Goal: Task Accomplishment & Management: Manage account settings

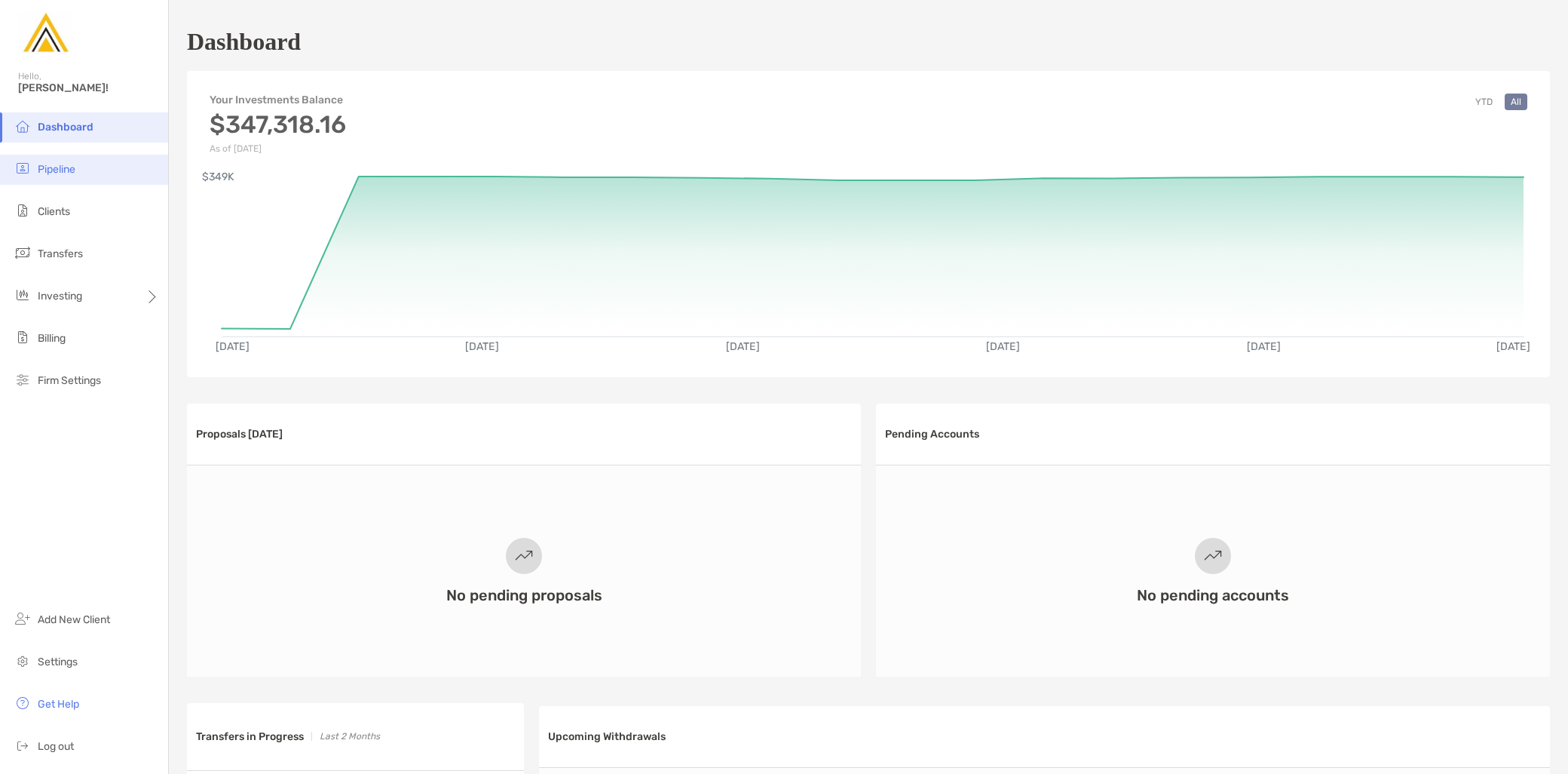
click at [94, 168] on li "Pipeline" at bounding box center [84, 170] width 168 height 30
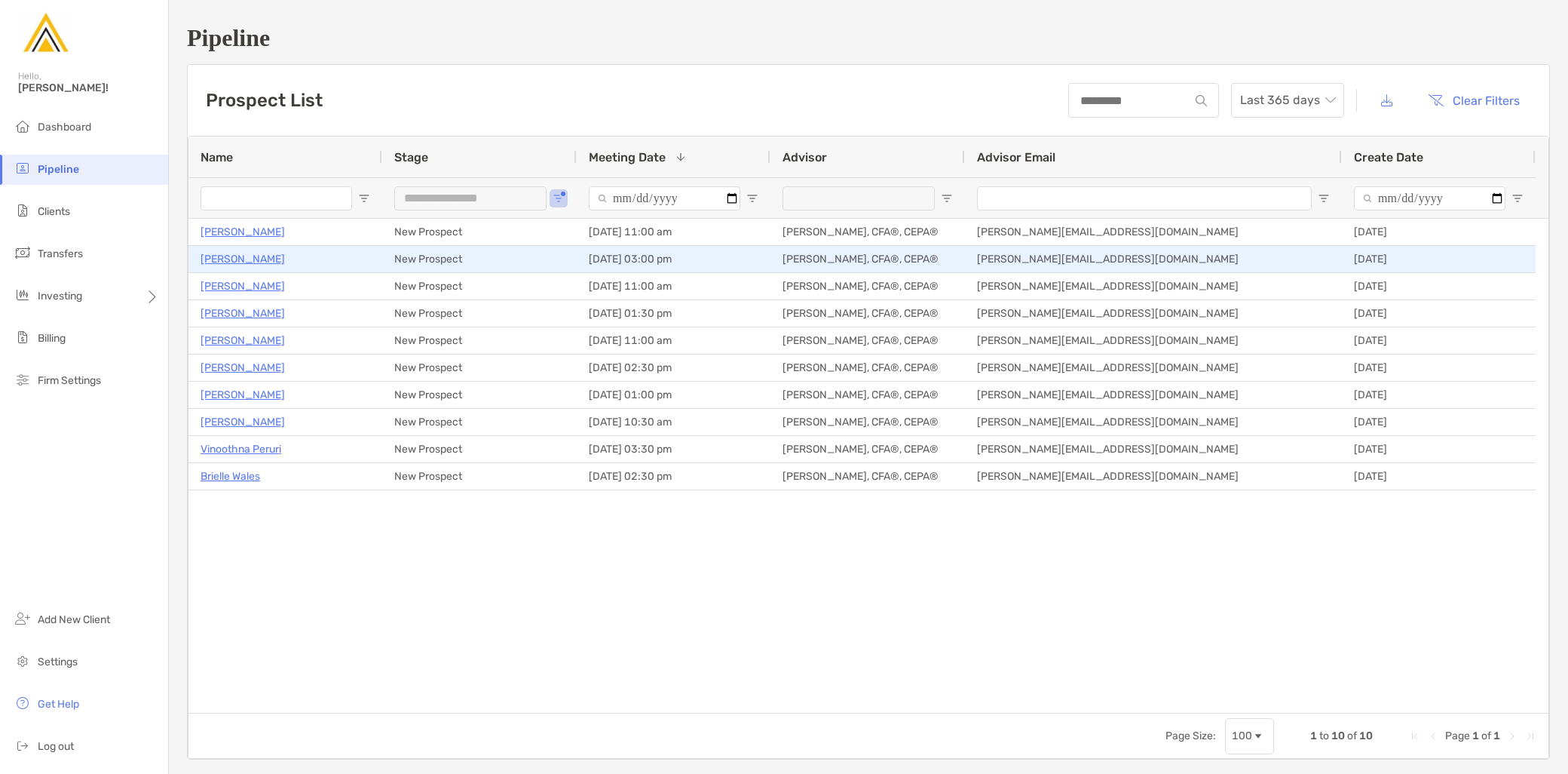
click at [226, 259] on p "[PERSON_NAME]" at bounding box center [242, 259] width 84 height 19
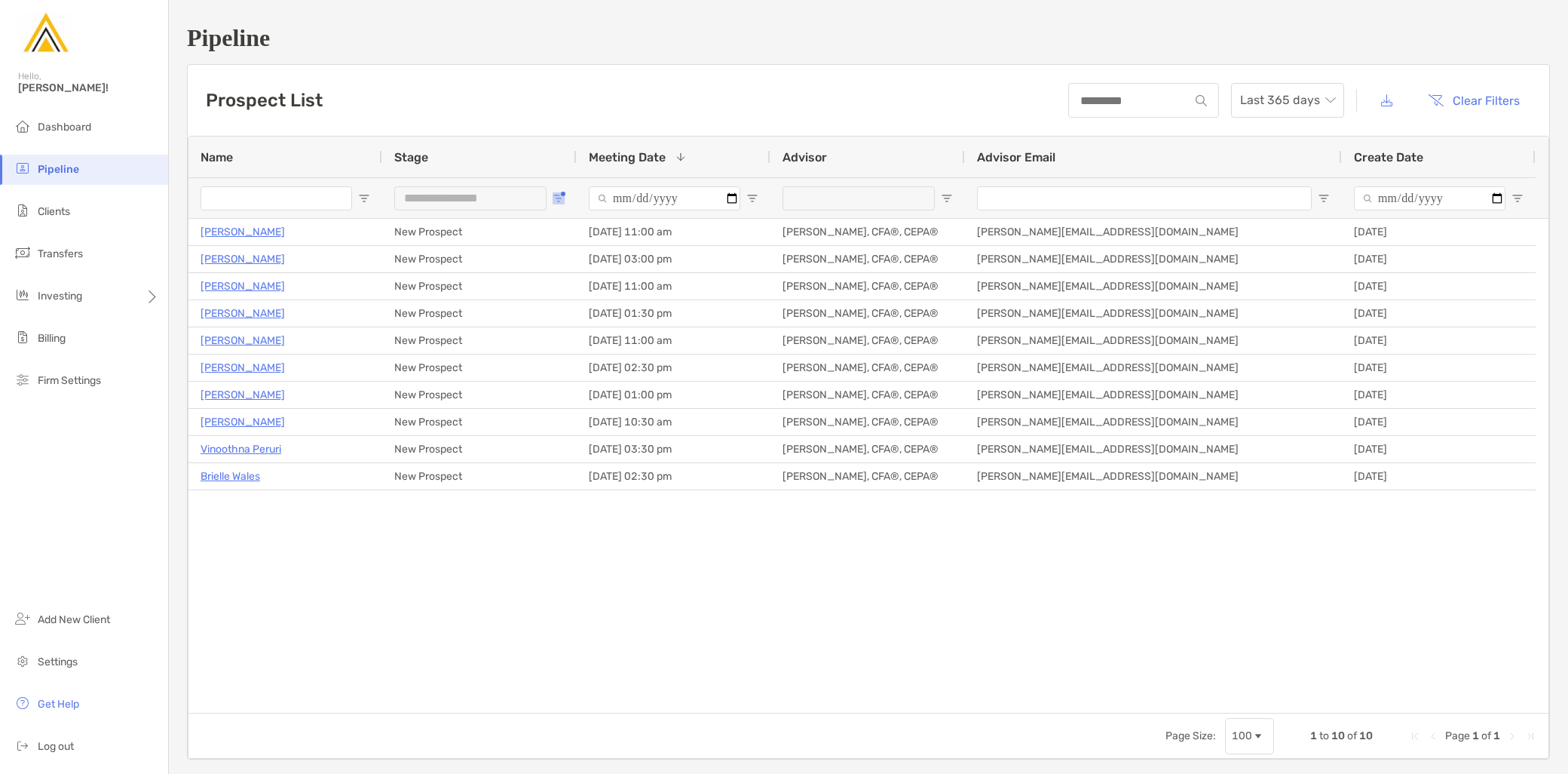
click at [563, 193] on button "Open Filter Menu" at bounding box center [558, 198] width 12 height 12
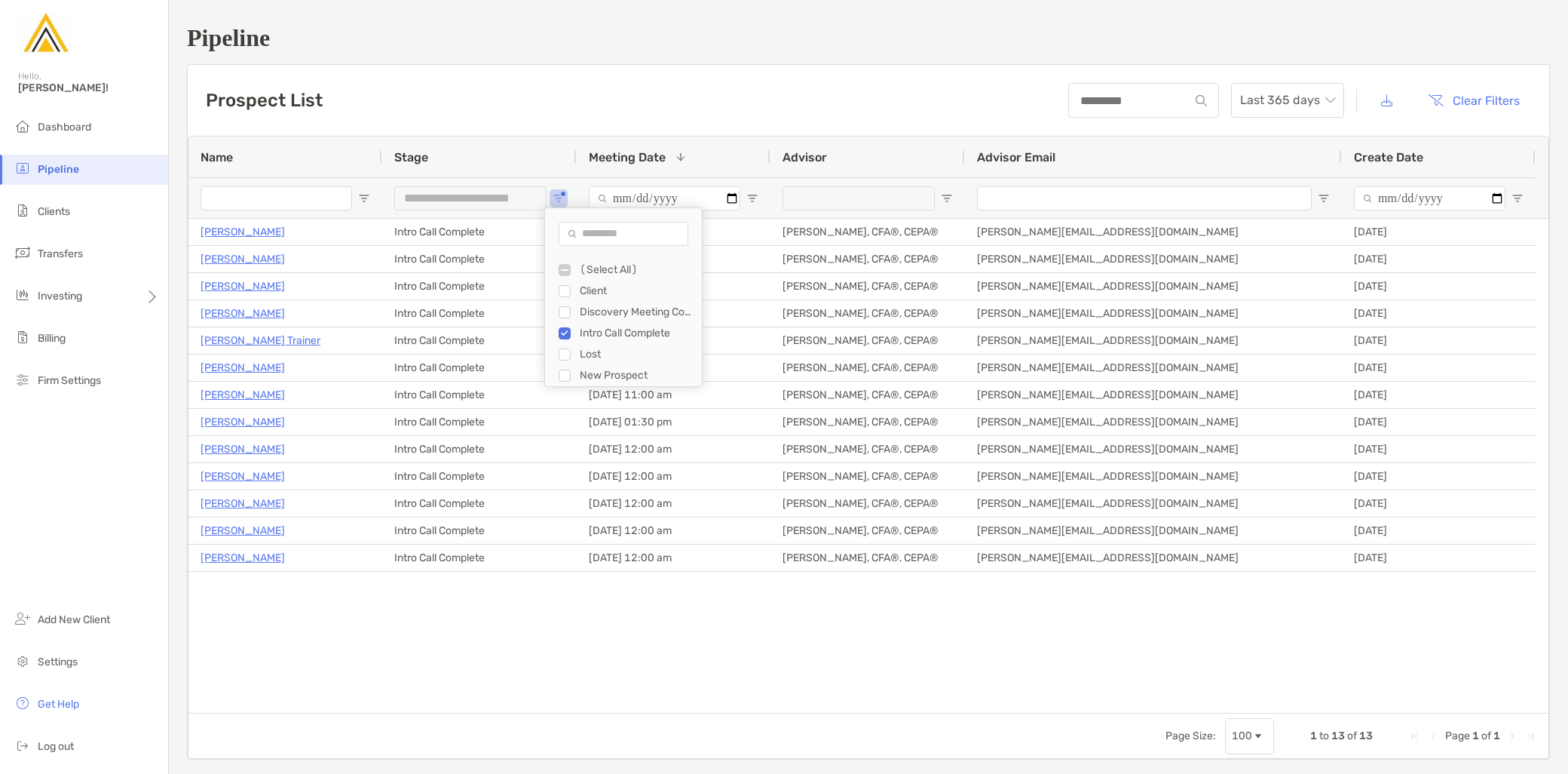
click at [422, 661] on div "Harshal Tarar Intro Call Complete 09/04/2025 - 01:00 pm Jeff Kaczmarczyk II, CF…" at bounding box center [869, 465] width 1360 height 494
click at [559, 201] on span "Open Filter Menu" at bounding box center [558, 198] width 12 height 12
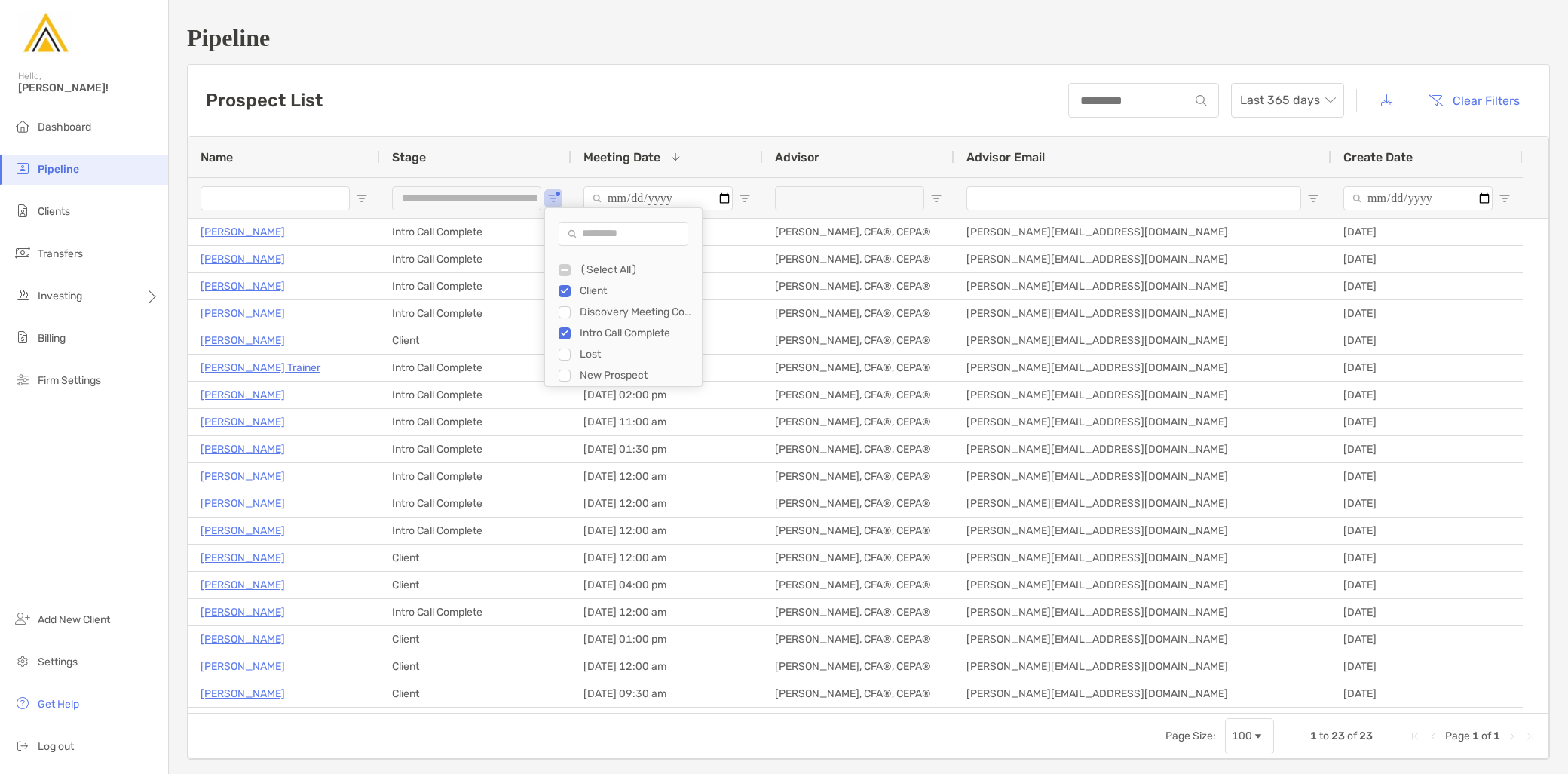
click at [571, 336] on div "Intro Call Complete" at bounding box center [631, 334] width 143 height 21
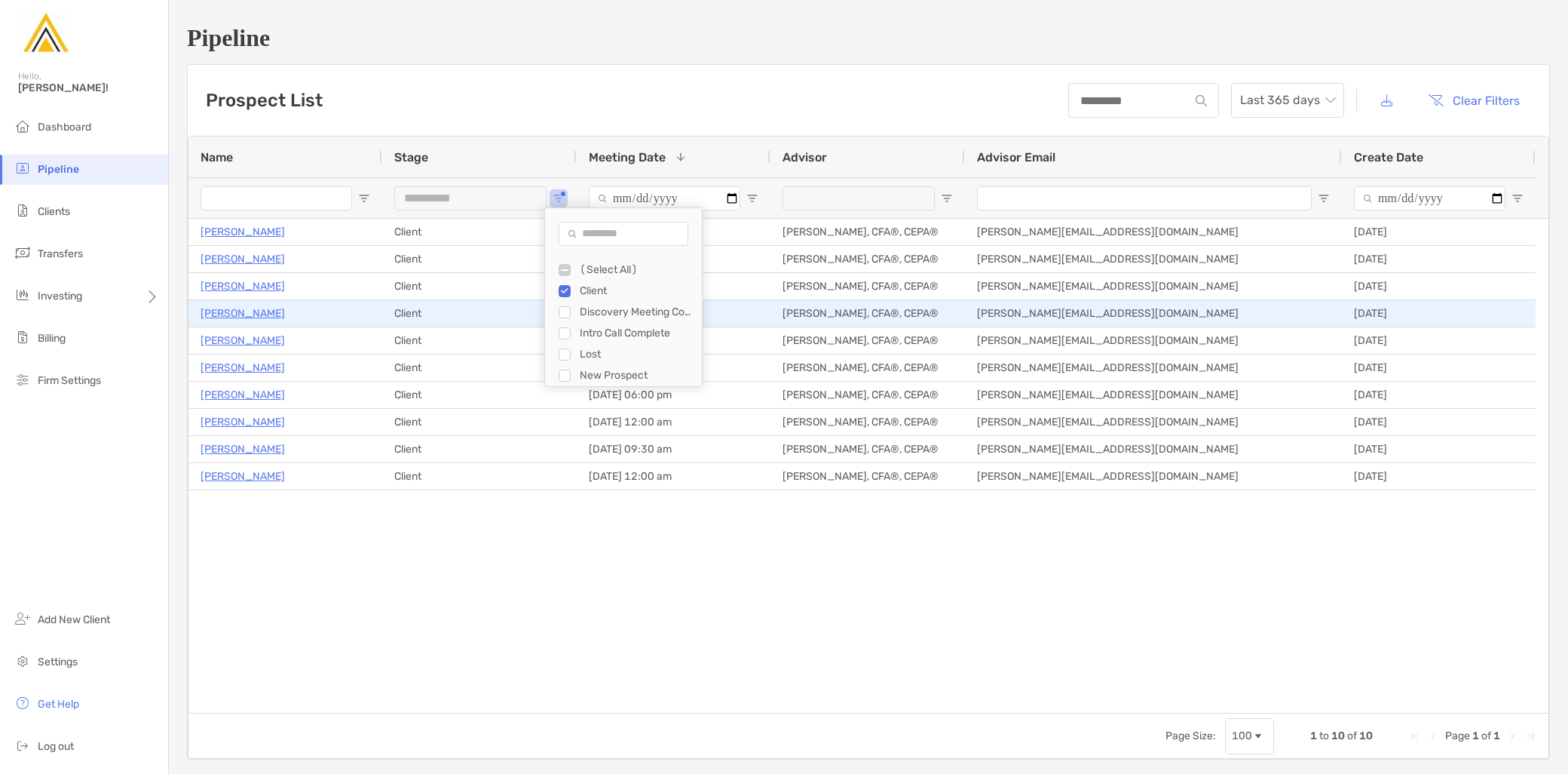
click at [245, 313] on p "William Eckley" at bounding box center [242, 313] width 84 height 19
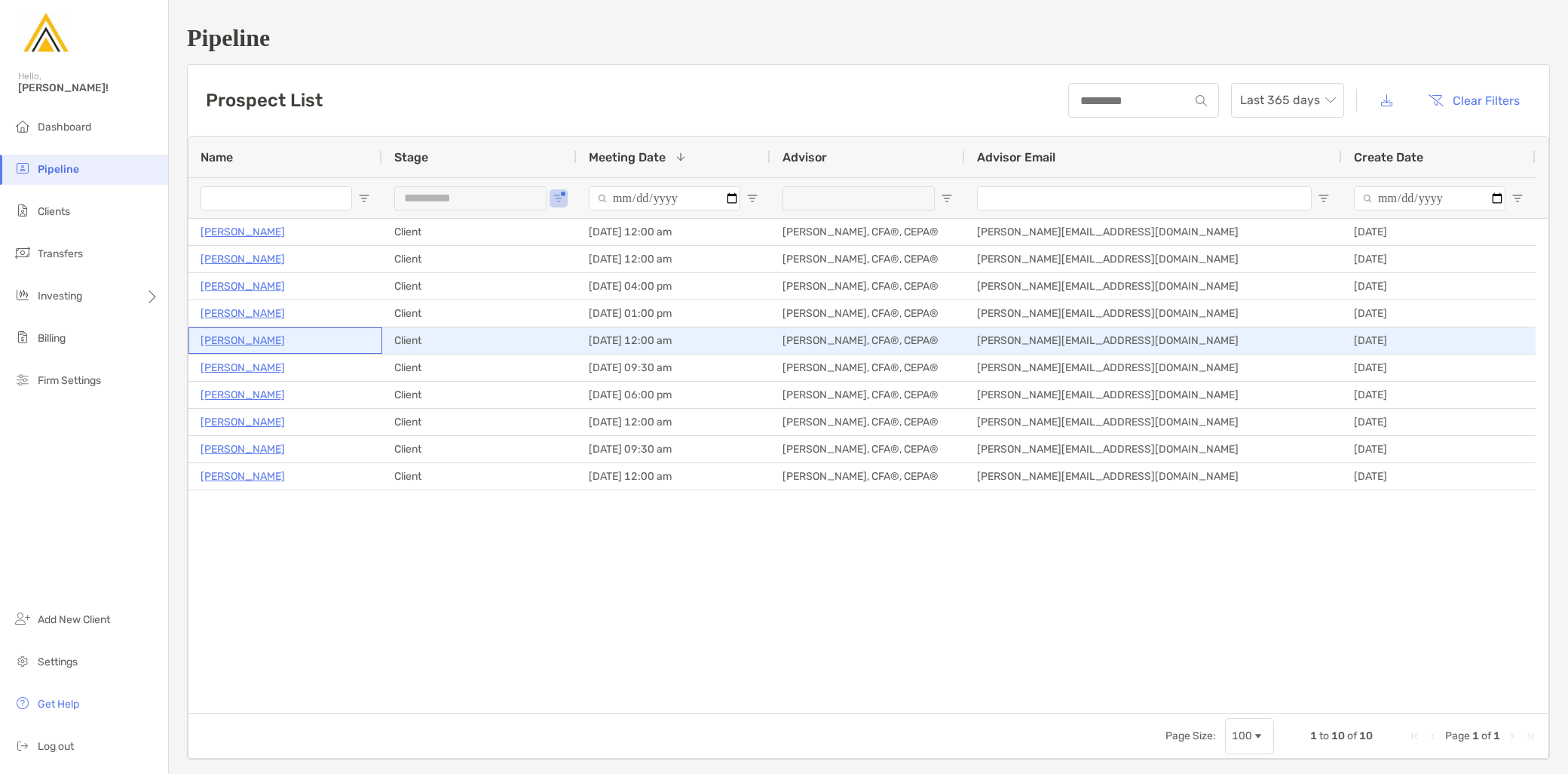
click at [246, 343] on p "Tyler Merrill" at bounding box center [242, 340] width 84 height 19
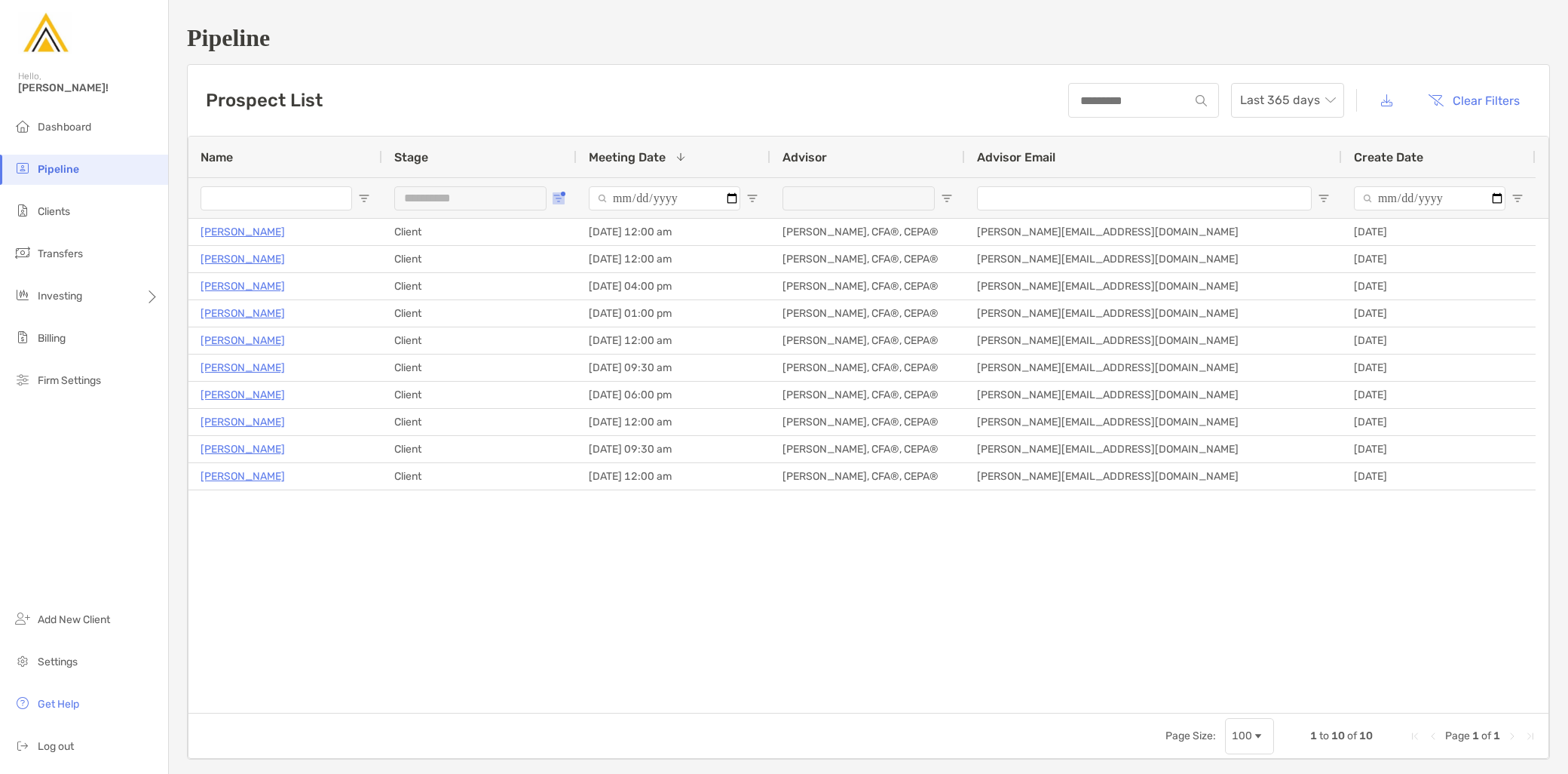
click at [556, 200] on span "Open Filter Menu" at bounding box center [558, 198] width 12 height 12
click at [596, 287] on div "Client" at bounding box center [641, 291] width 113 height 13
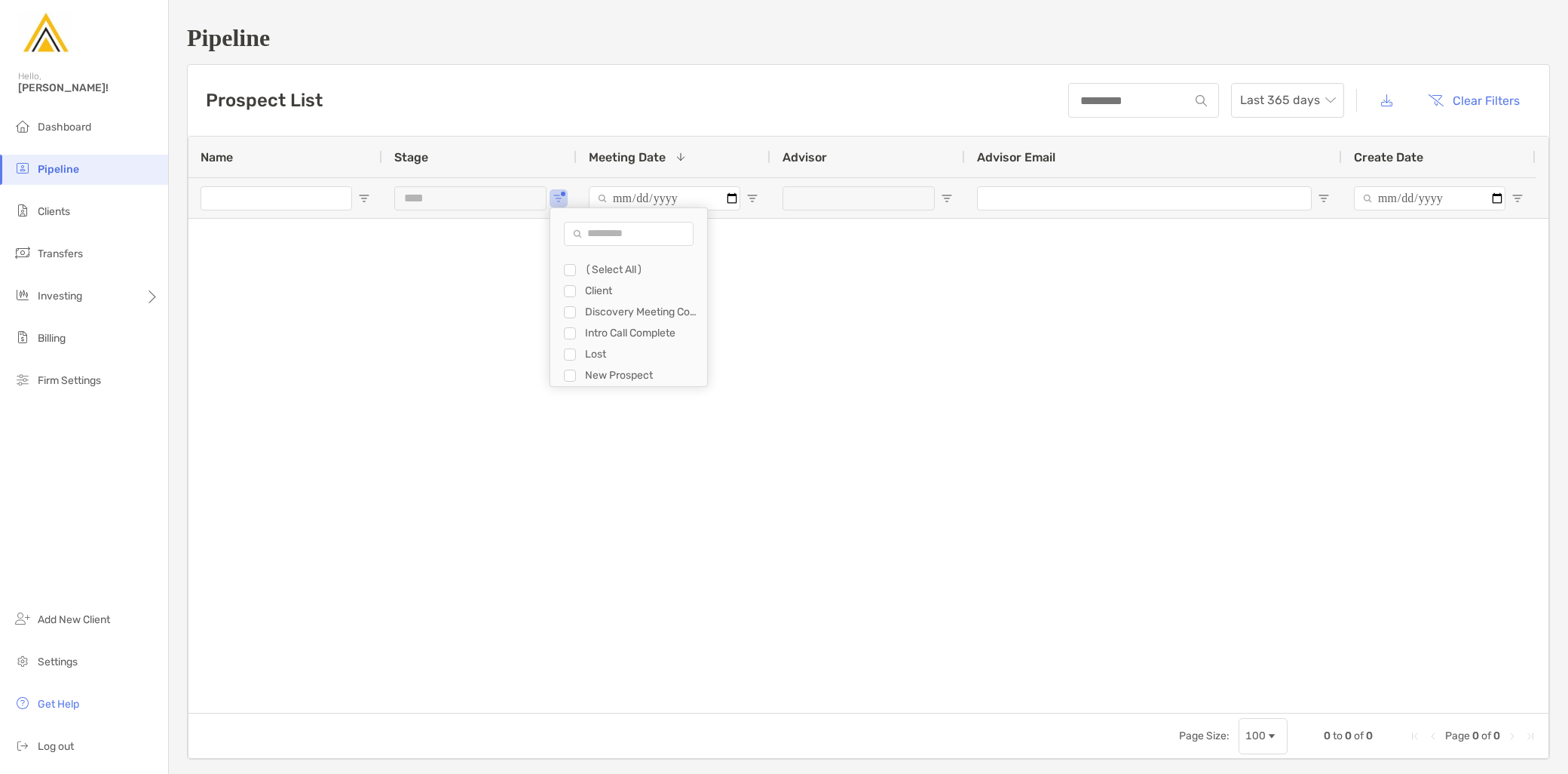
click at [586, 373] on div "New Prospect" at bounding box center [641, 375] width 113 height 13
type input "**********"
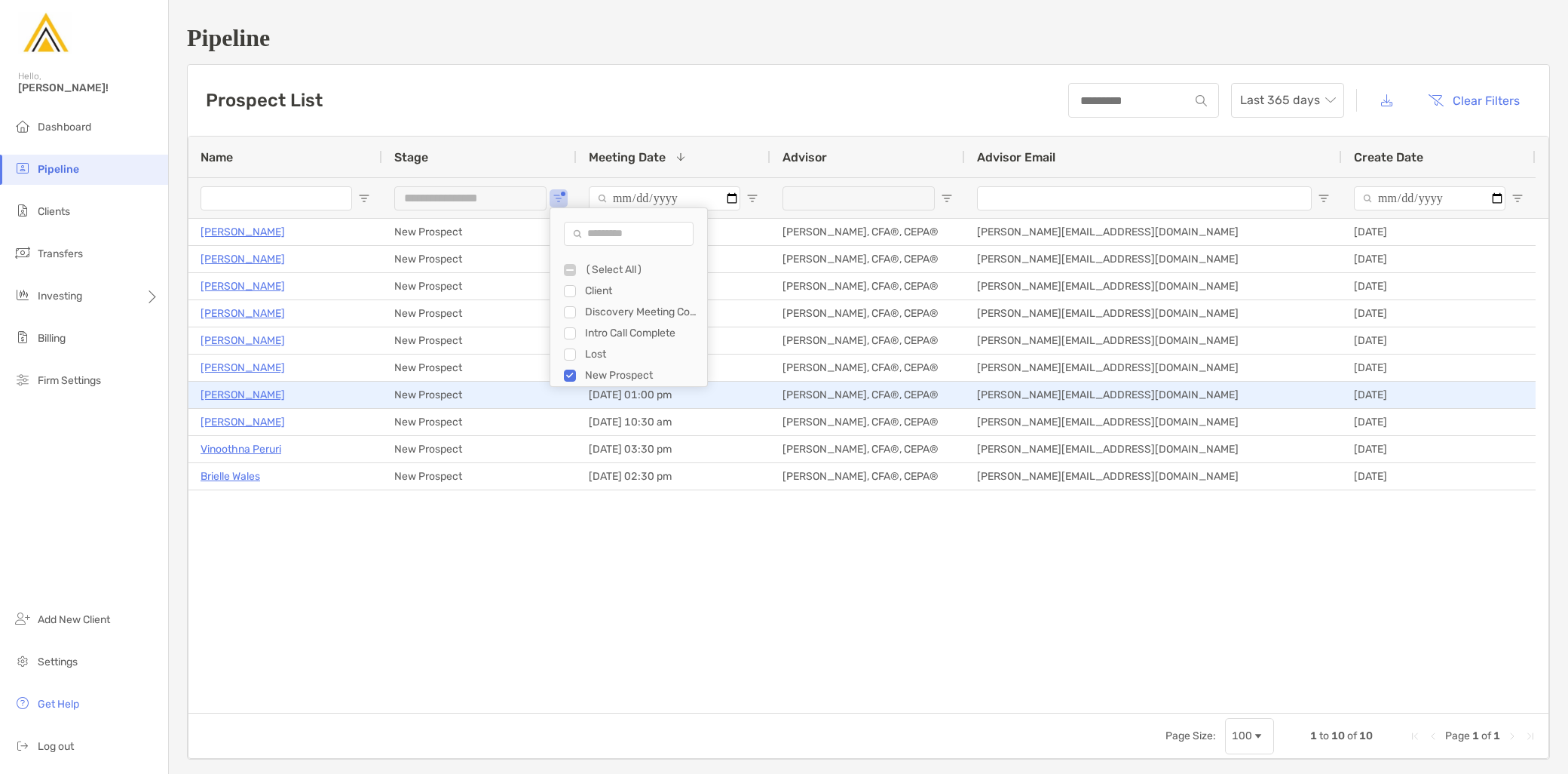
click at [242, 395] on p "[PERSON_NAME]" at bounding box center [242, 395] width 84 height 19
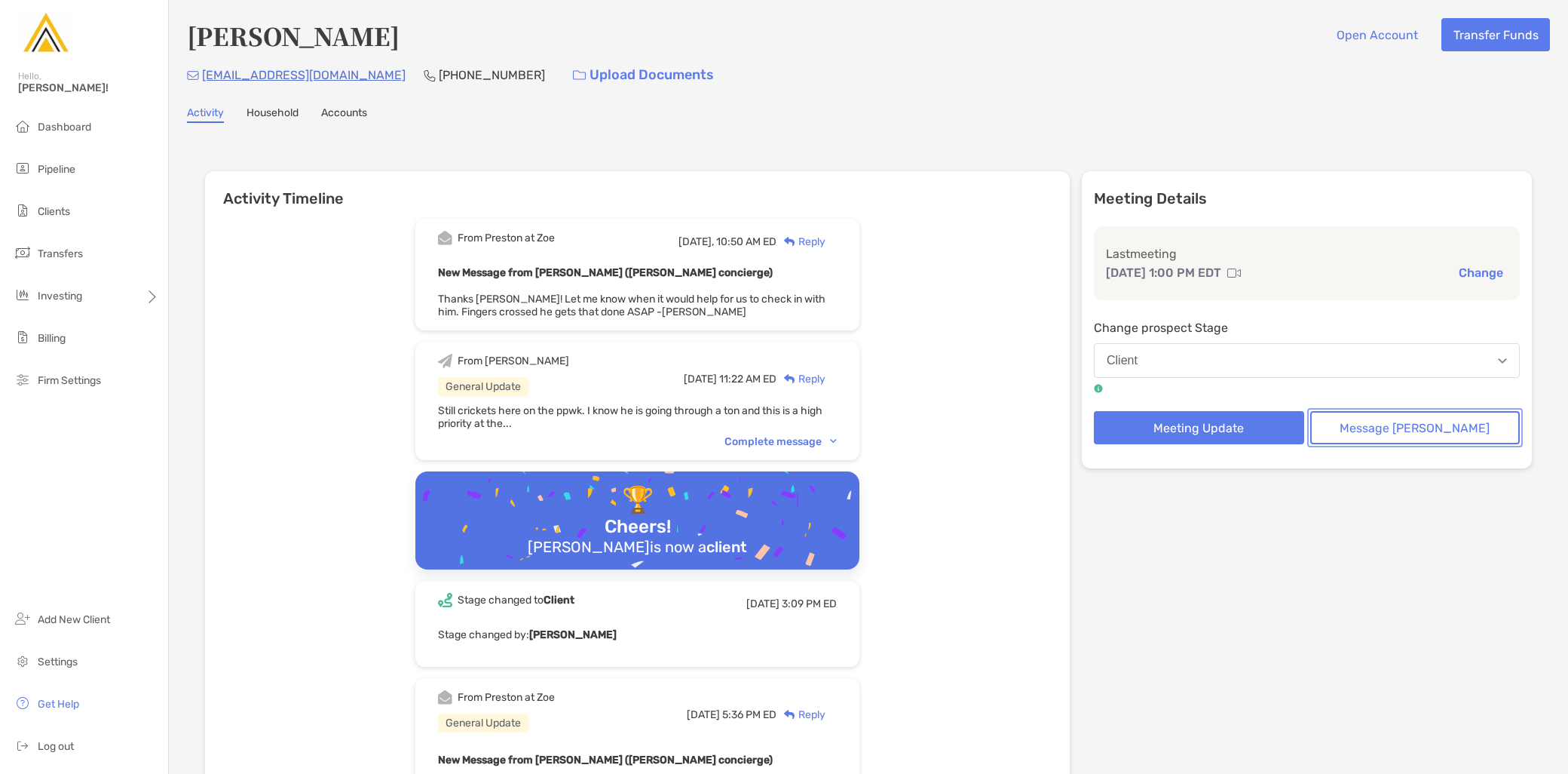
click at [1434, 430] on button "Message [PERSON_NAME]" at bounding box center [1415, 427] width 210 height 33
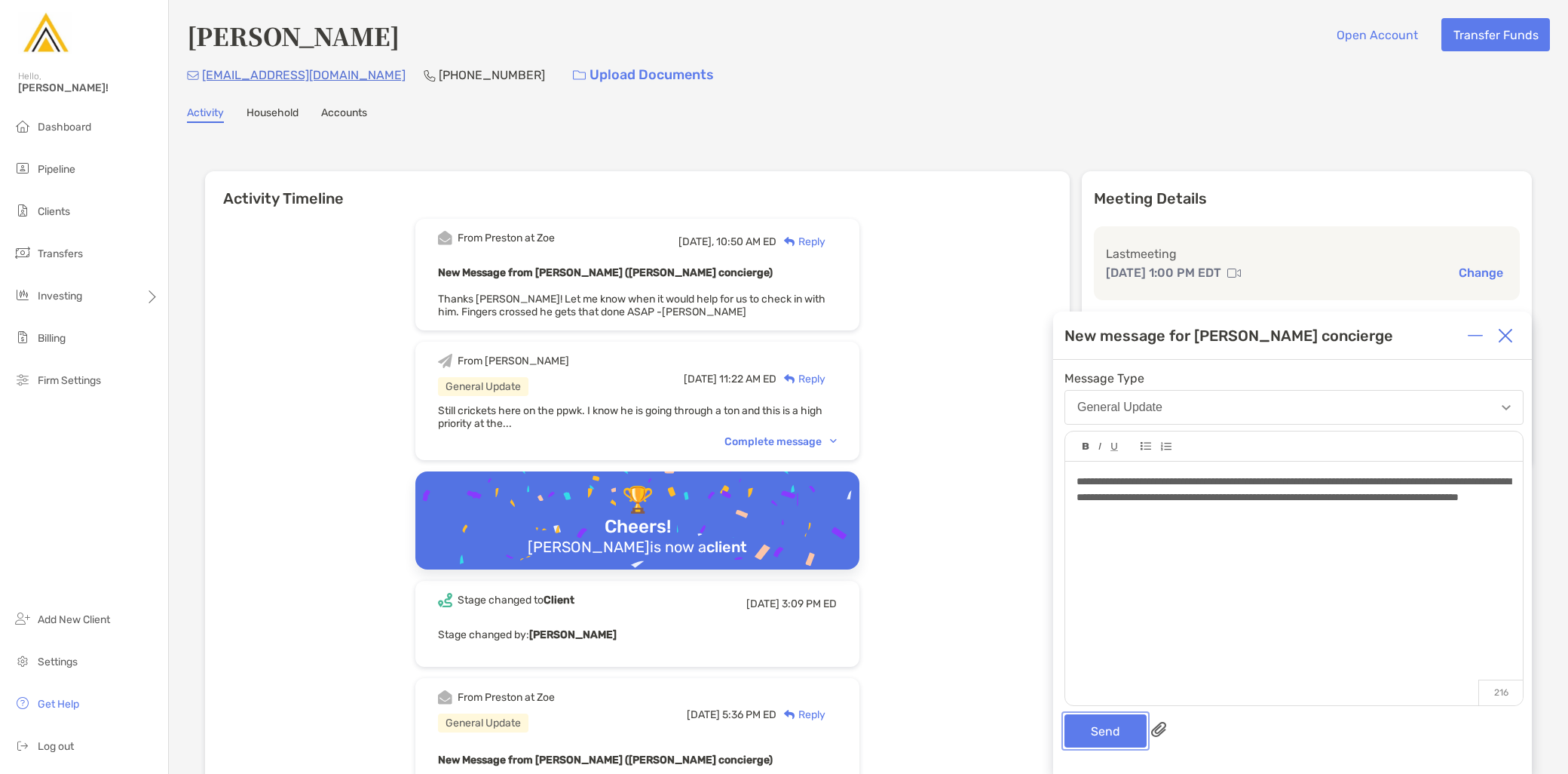
click at [1108, 736] on button "Send" at bounding box center [1106, 730] width 82 height 33
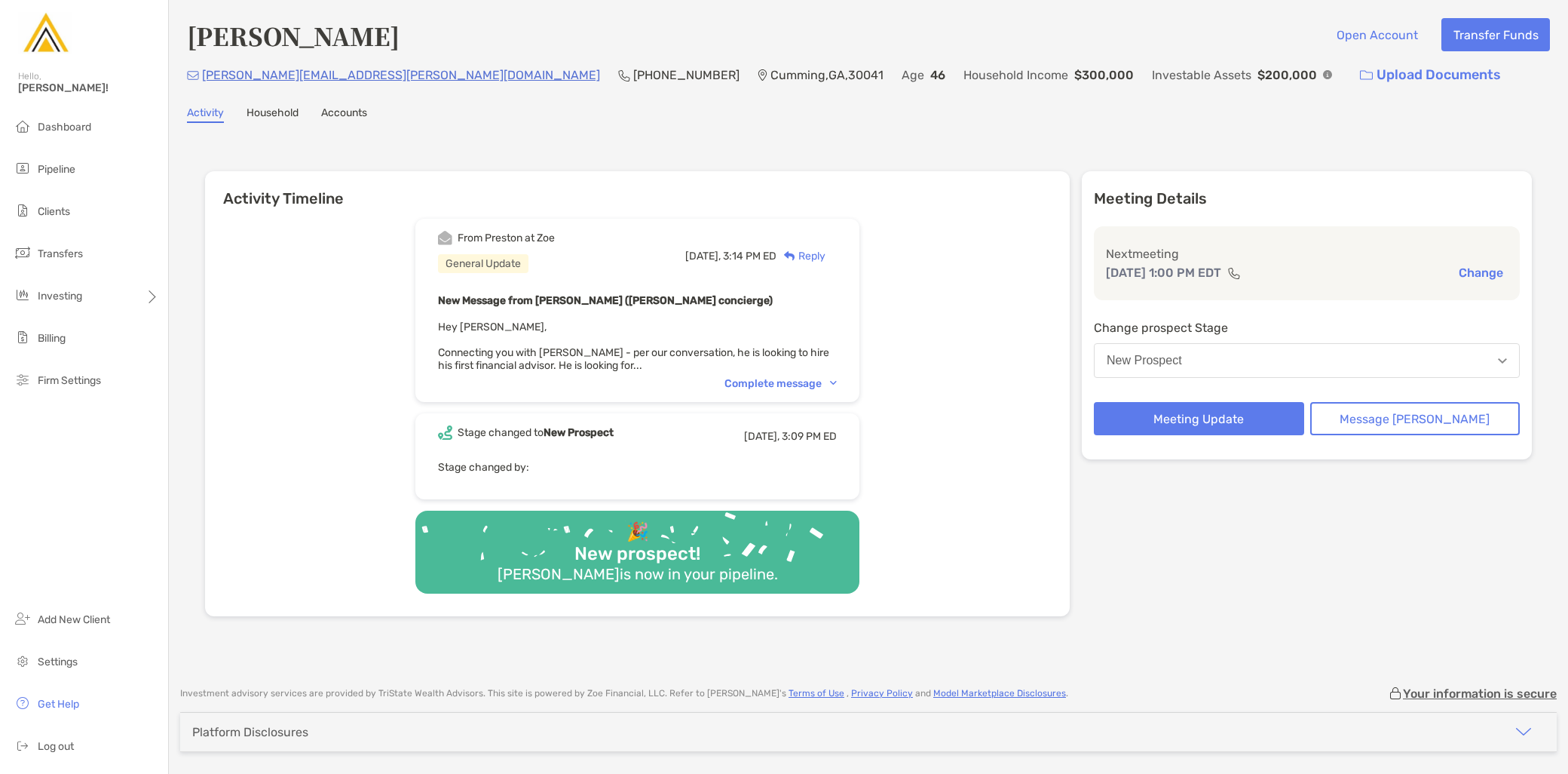
click at [810, 383] on div "Complete message" at bounding box center [781, 383] width 113 height 13
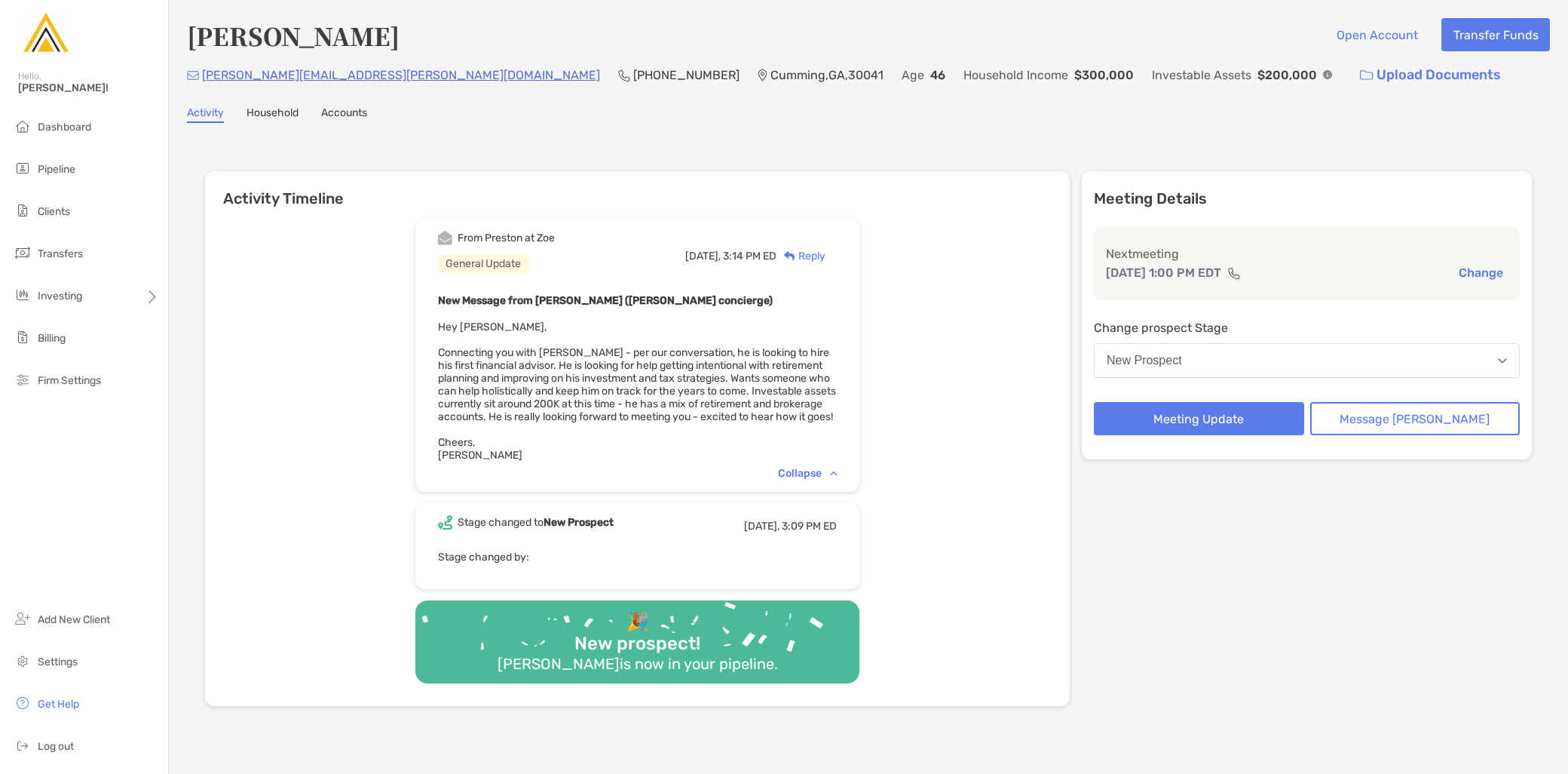
click at [1245, 358] on button "New Prospect" at bounding box center [1307, 361] width 426 height 35
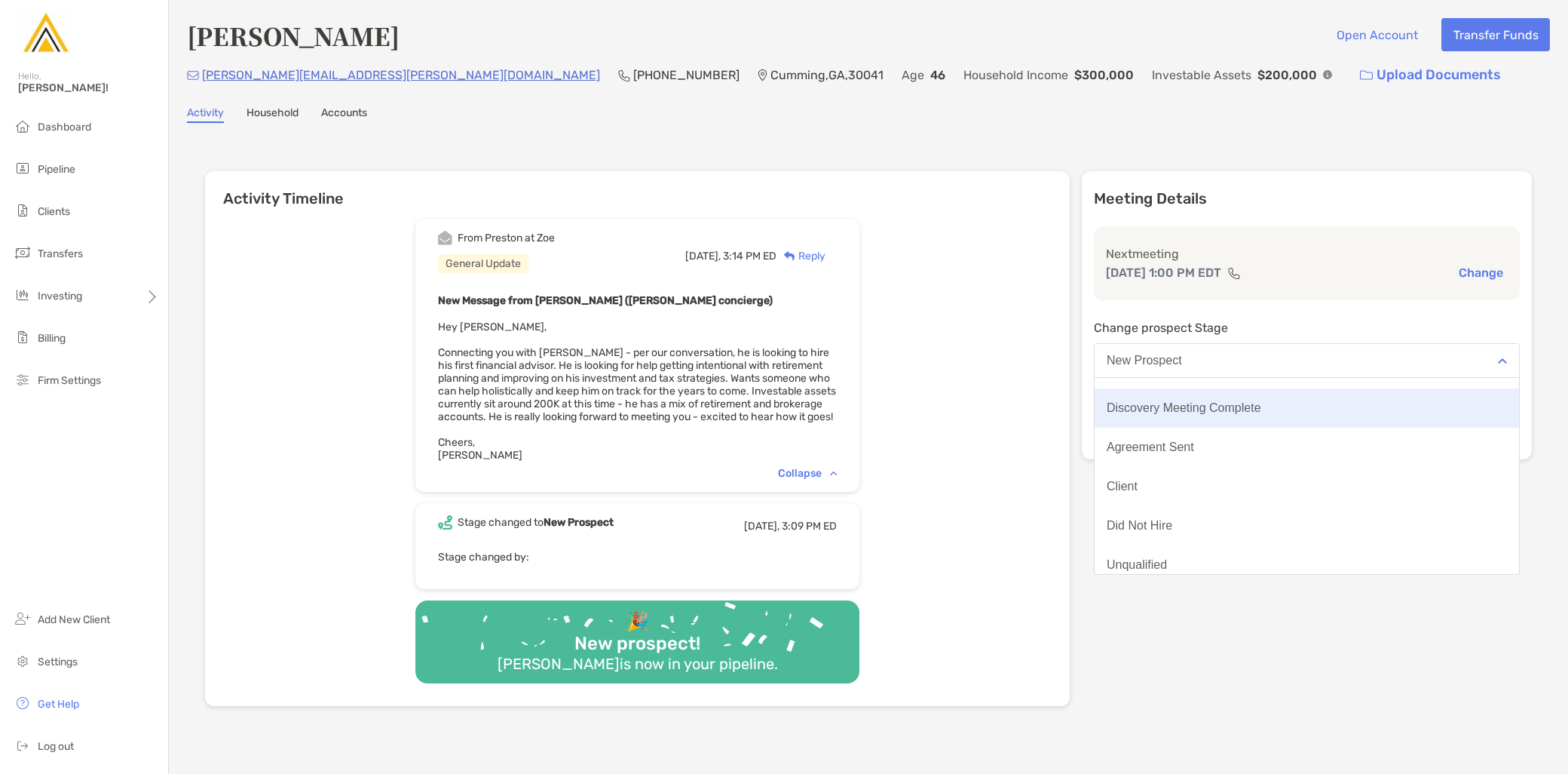
scroll to position [117, 0]
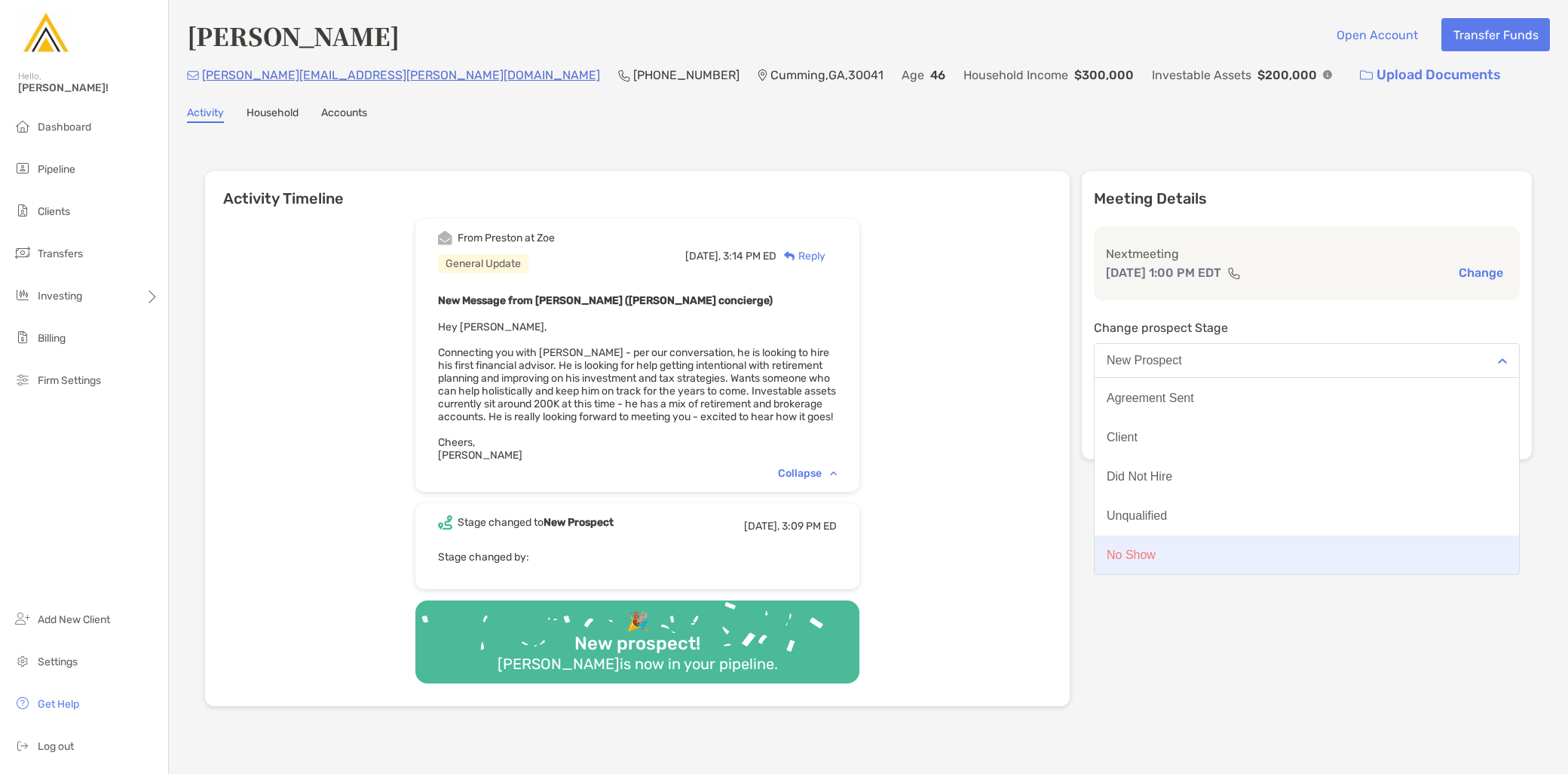
click at [1209, 555] on button "No Show" at bounding box center [1307, 555] width 425 height 39
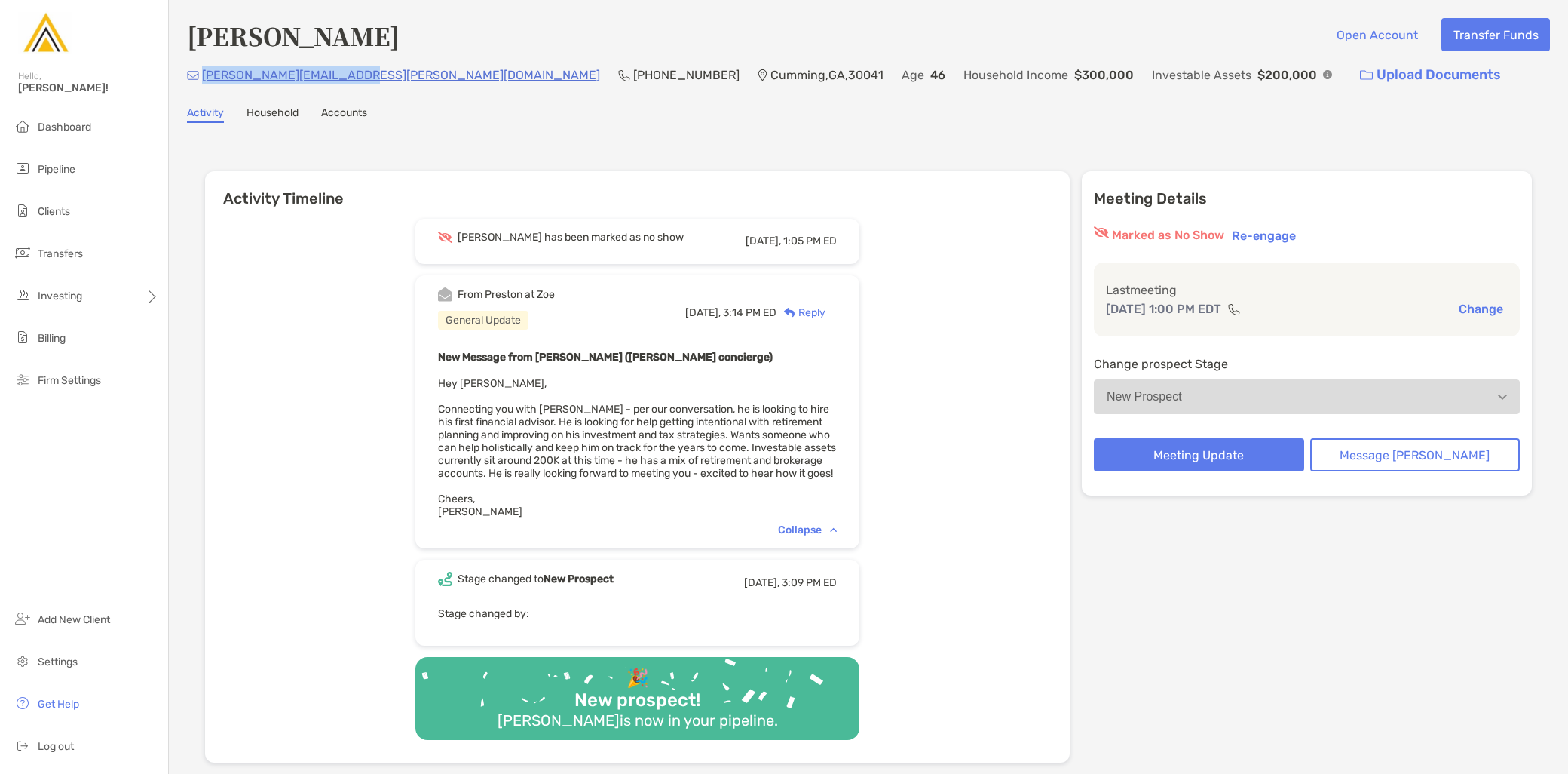
drag, startPoint x: 345, startPoint y: 75, endPoint x: 204, endPoint y: 73, distance: 141.0
click at [204, 73] on p "[PERSON_NAME][EMAIL_ADDRESS][PERSON_NAME][DOMAIN_NAME]" at bounding box center [401, 74] width 398 height 19
copy p "[PERSON_NAME][EMAIL_ADDRESS][PERSON_NAME][DOMAIN_NAME]"
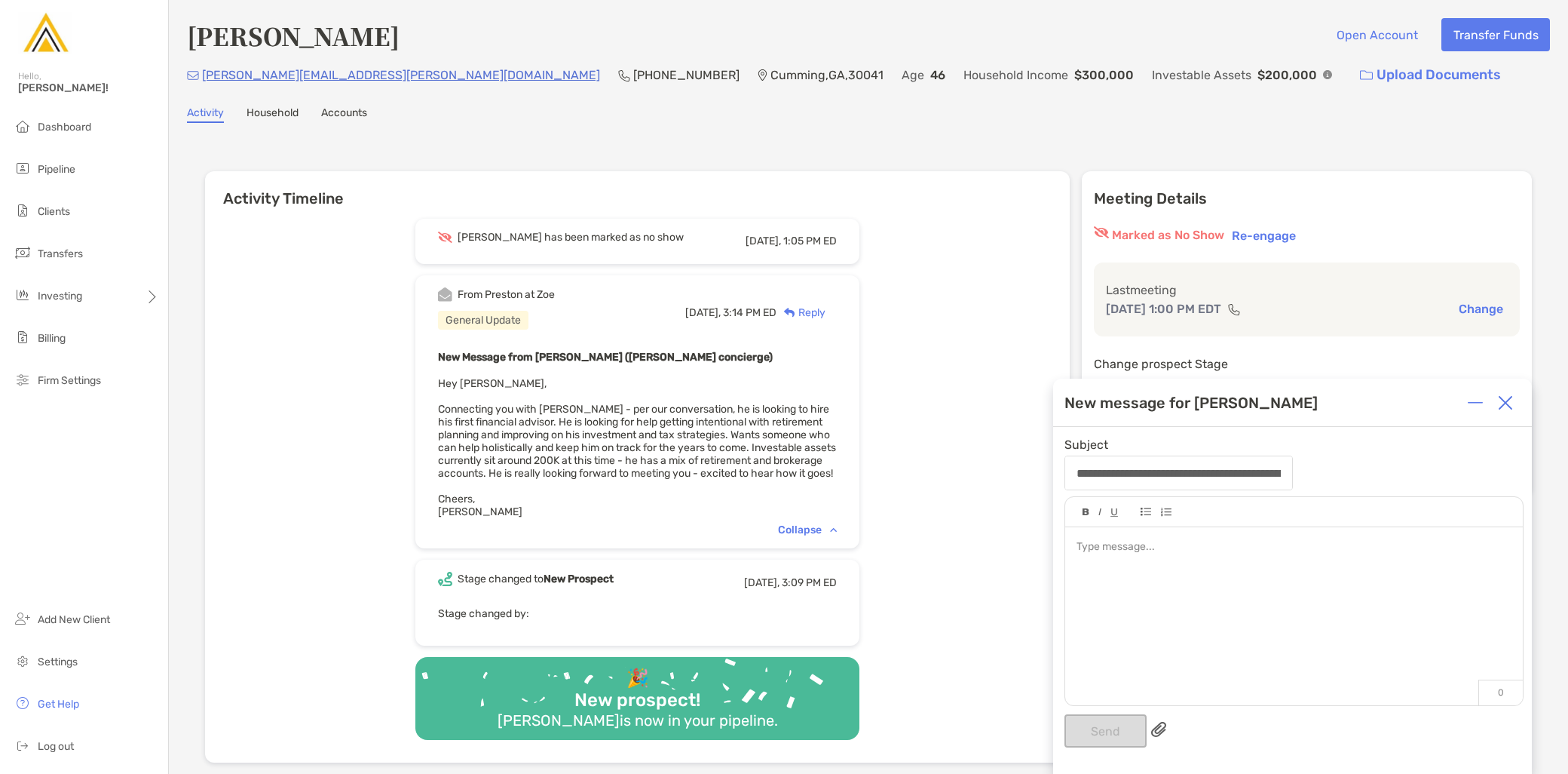
drag, startPoint x: 1504, startPoint y: 396, endPoint x: 1495, endPoint y: 387, distance: 12.7
click at [1504, 396] on img at bounding box center [1505, 403] width 15 height 15
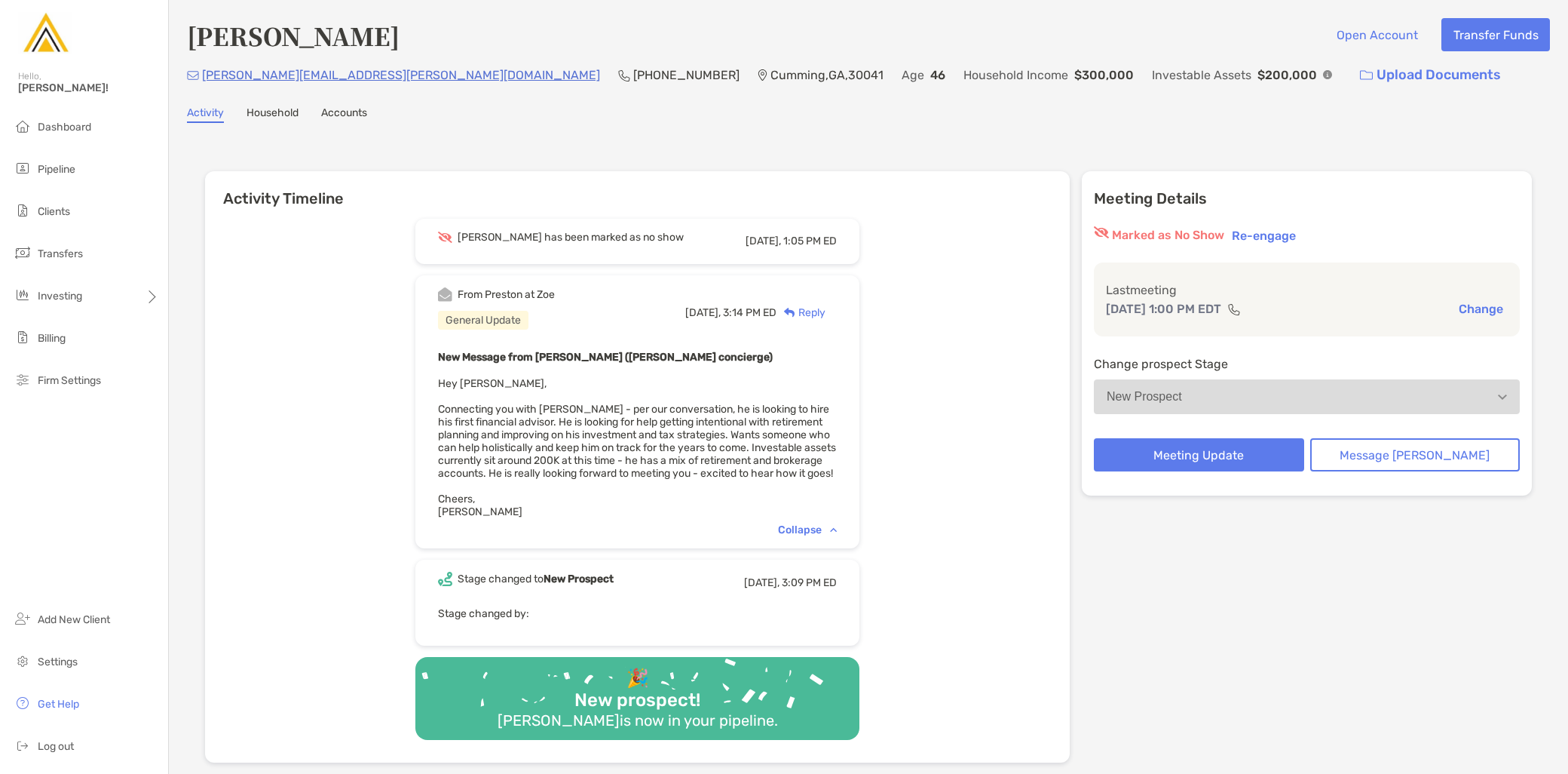
click at [1297, 234] on button "Re-engage" at bounding box center [1264, 235] width 73 height 18
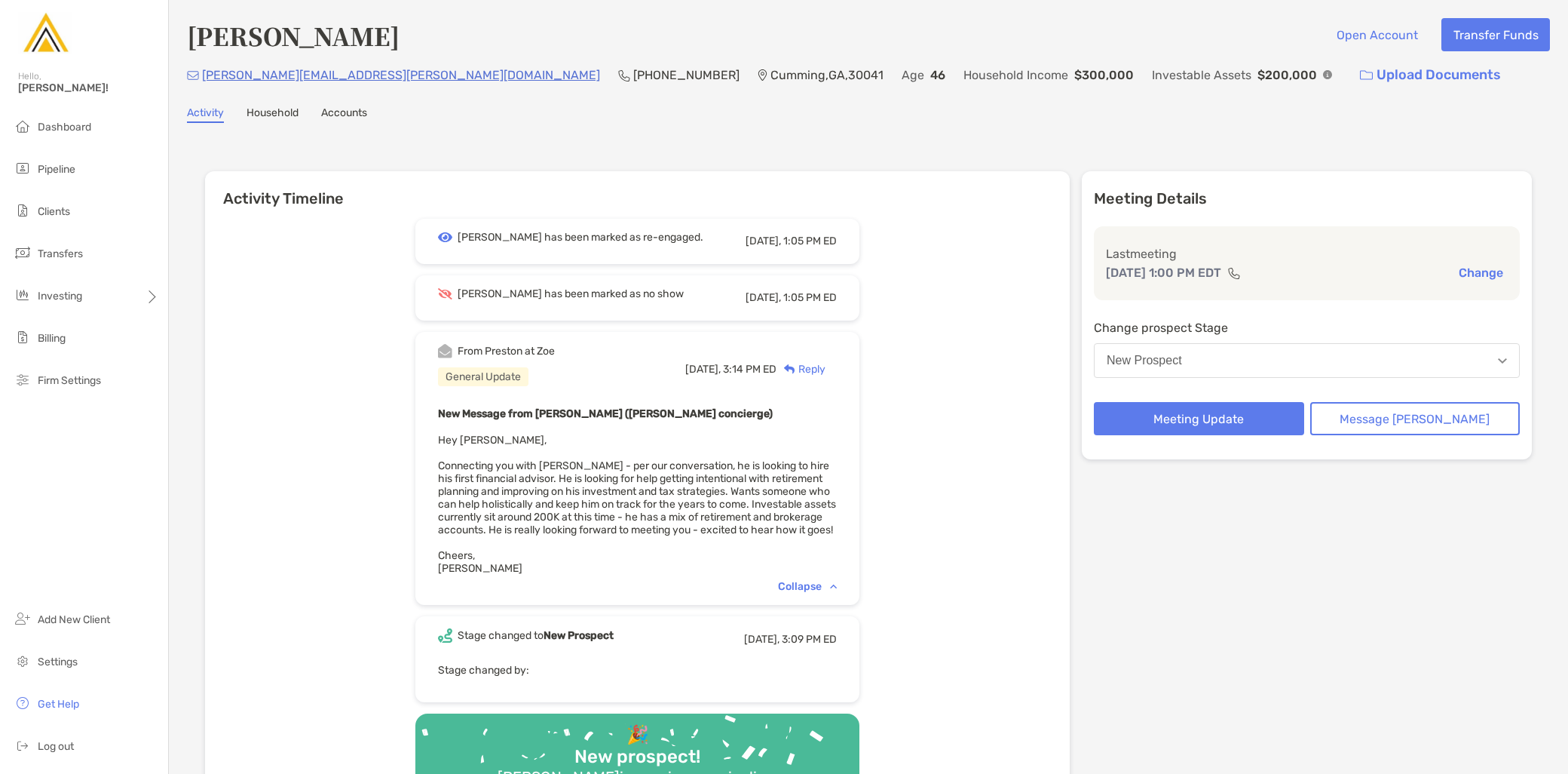
click at [955, 344] on div "Daniel has been marked as re-engaged. Today, 1:05 PM ED Daniel has been marked …" at bounding box center [637, 514] width 865 height 612
click at [1241, 364] on button "New Prospect" at bounding box center [1307, 361] width 426 height 35
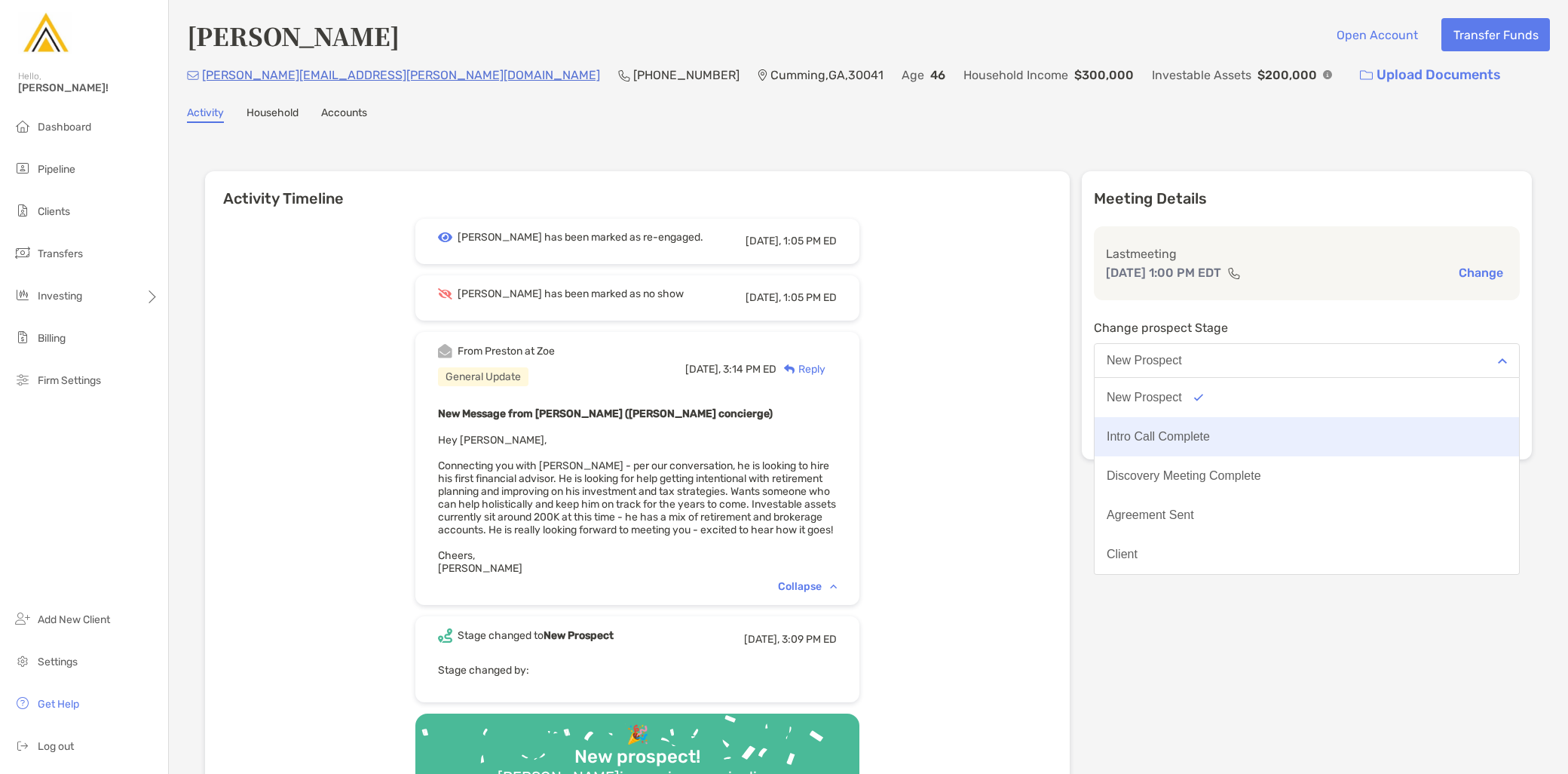
click at [1241, 425] on button "Intro Call Complete" at bounding box center [1307, 437] width 425 height 39
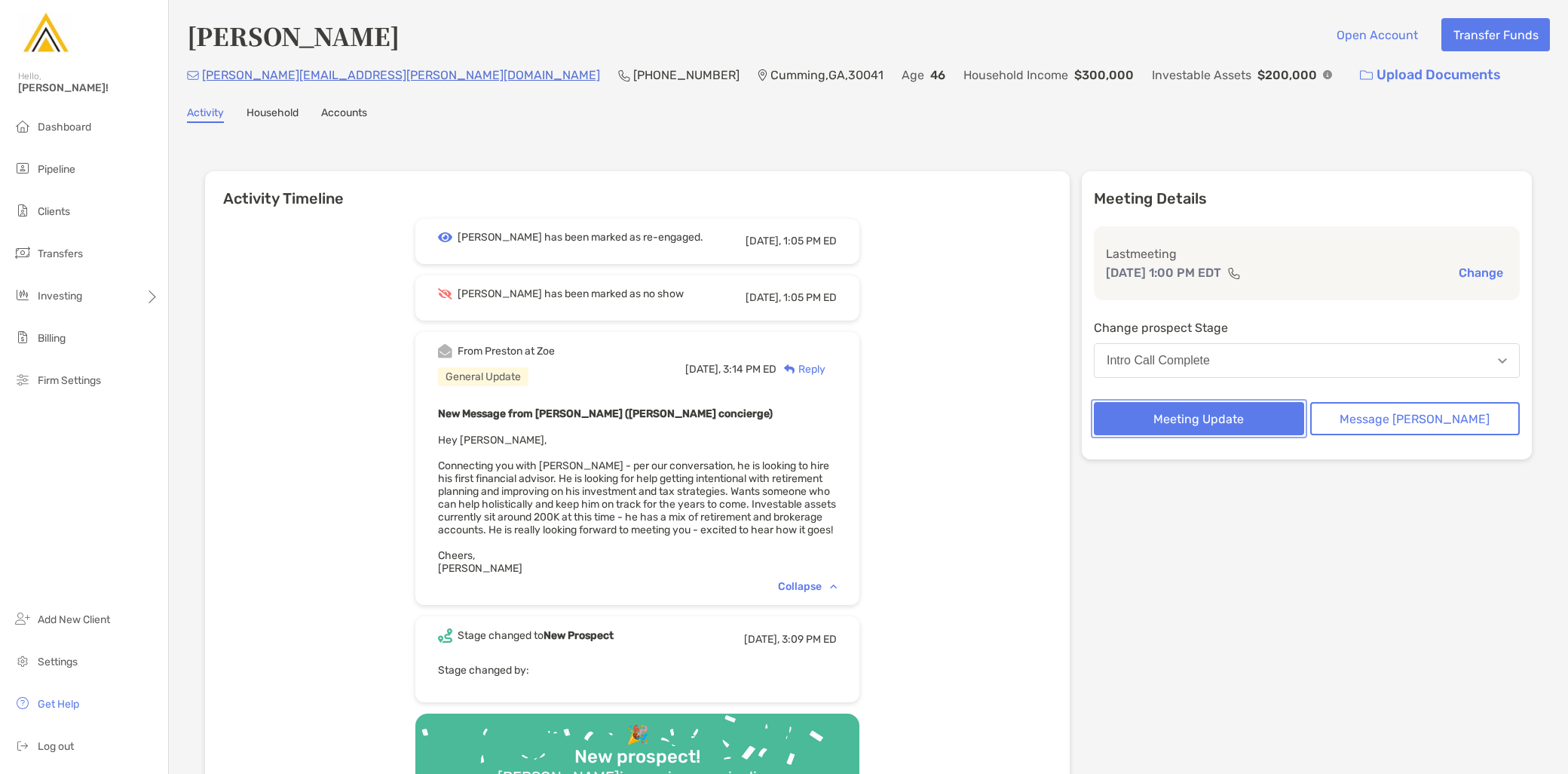
click at [1241, 428] on button "Meeting Update" at bounding box center [1199, 418] width 210 height 33
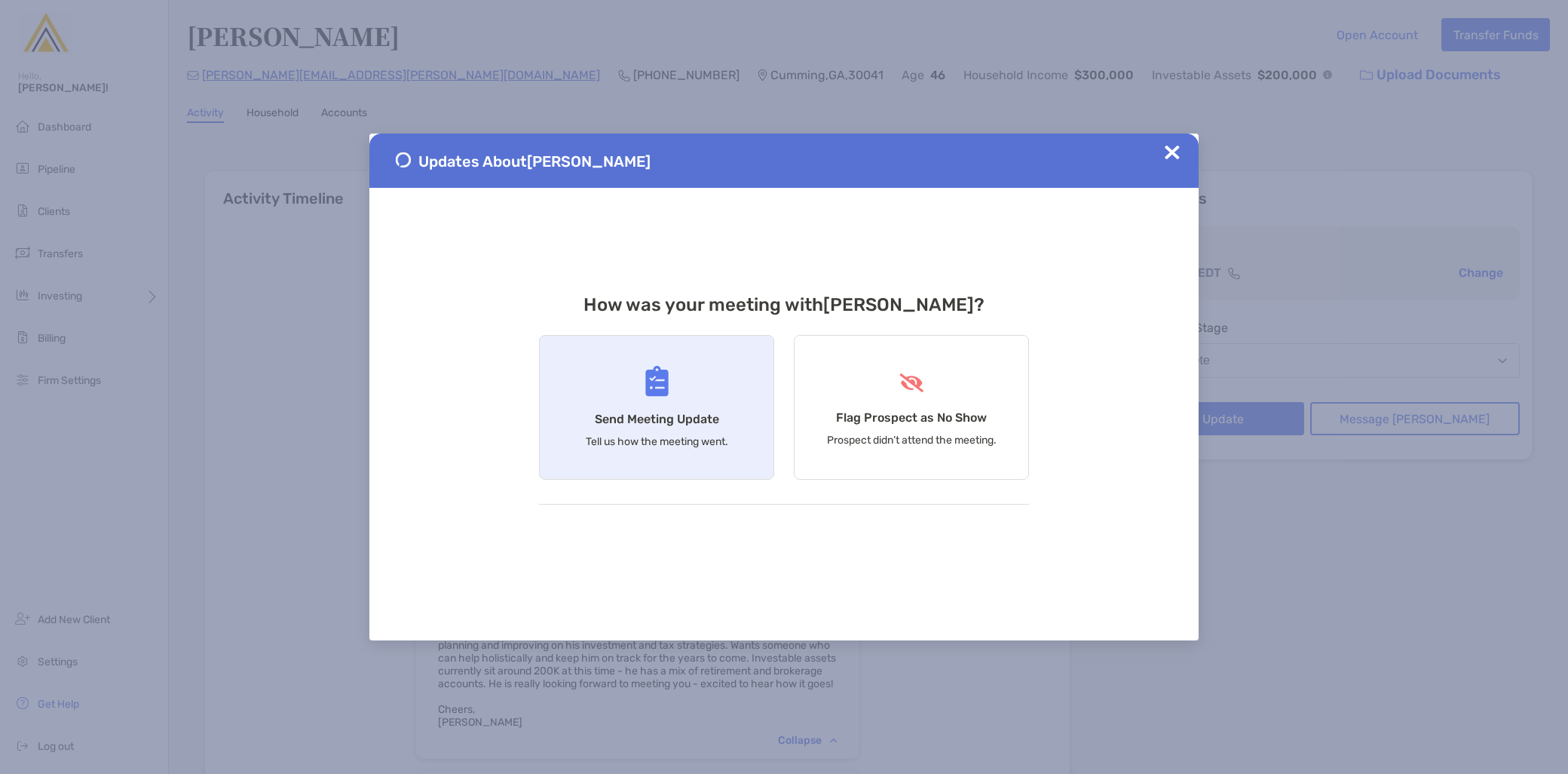
click at [665, 418] on h4 "Send Meeting Update" at bounding box center [657, 419] width 124 height 14
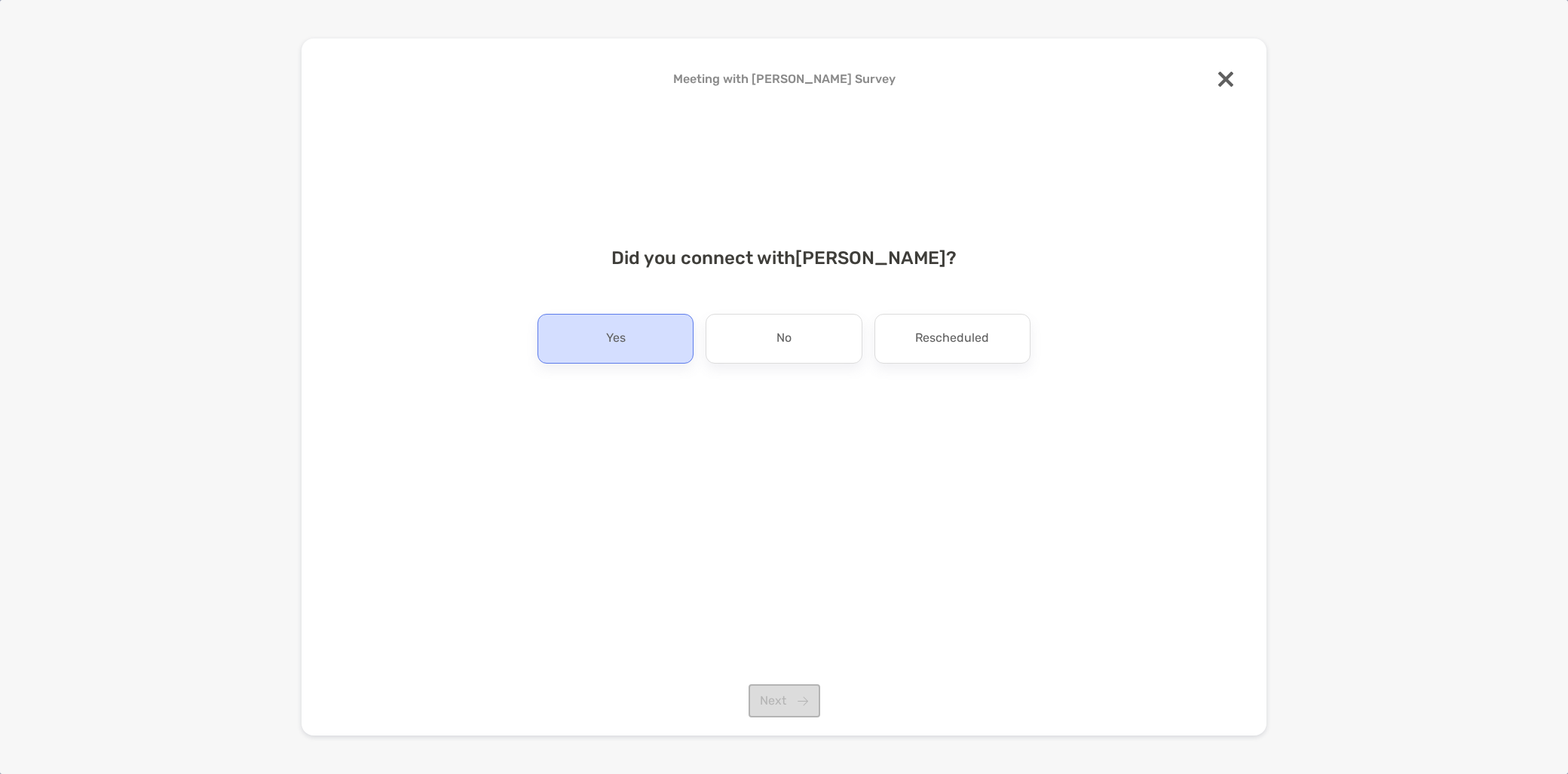
click at [637, 347] on div "Yes" at bounding box center [615, 339] width 156 height 50
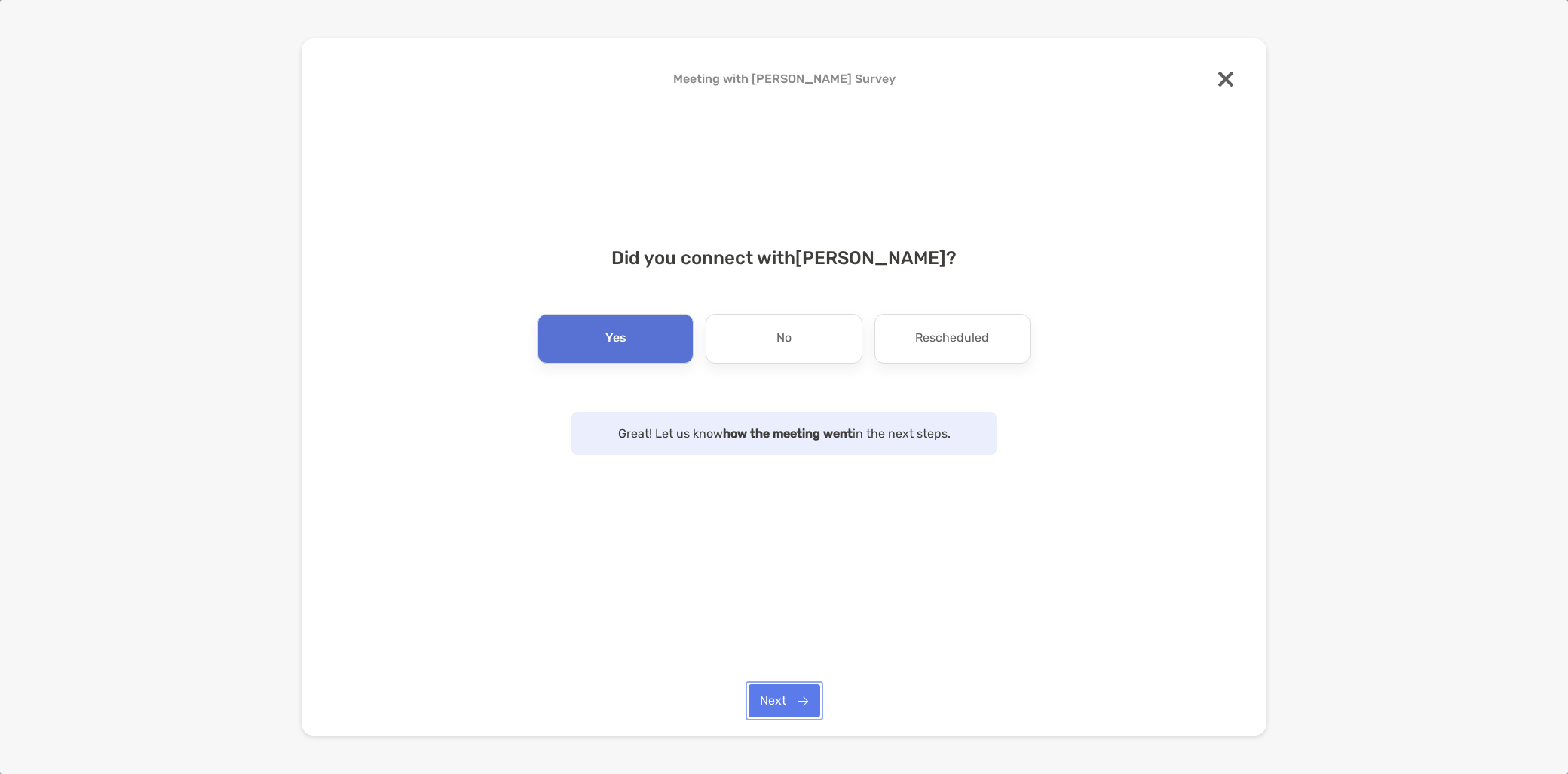
click at [785, 704] on button "Next" at bounding box center [784, 700] width 72 height 33
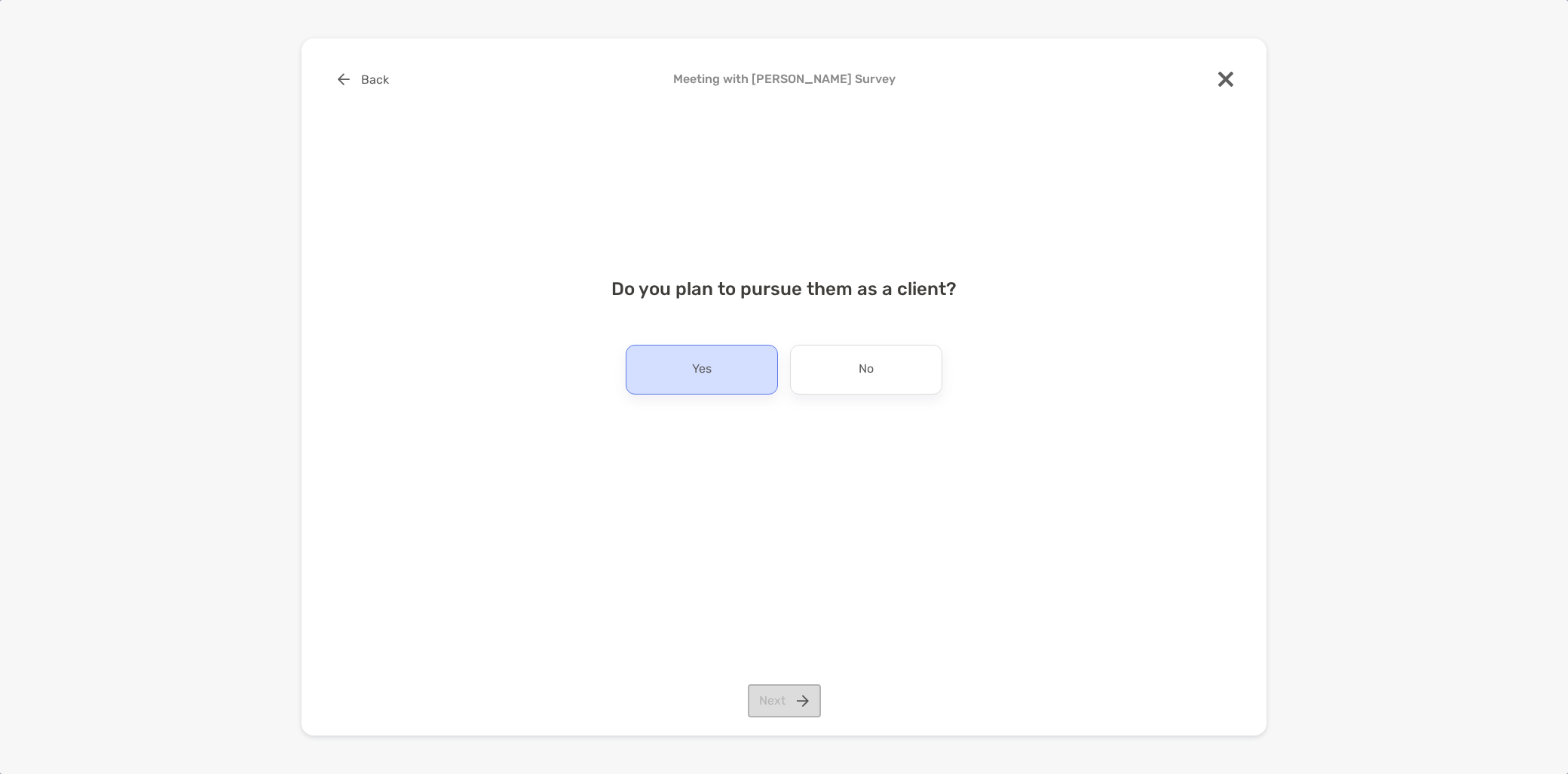
click at [717, 374] on div "Yes" at bounding box center [702, 370] width 152 height 50
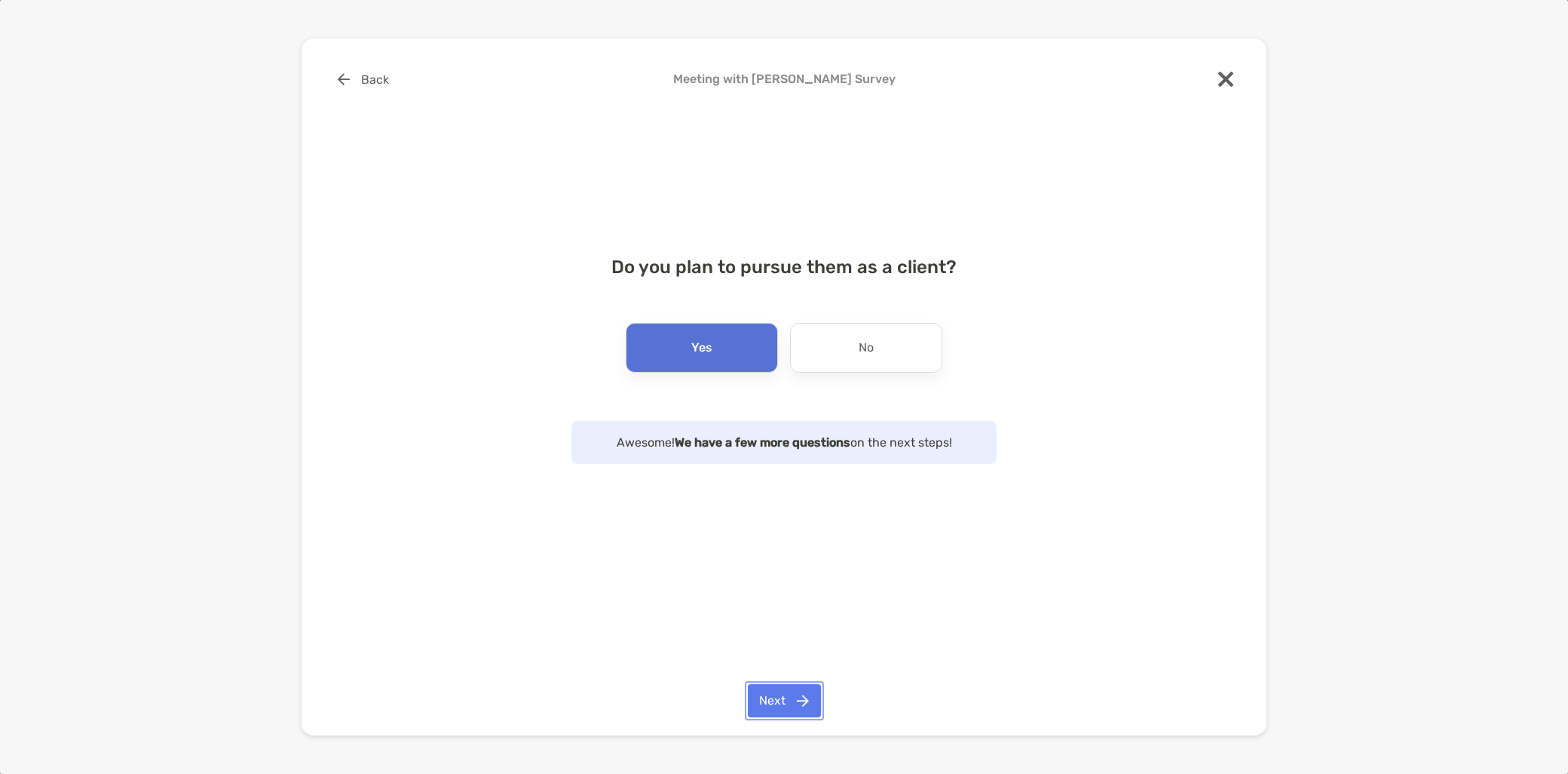
click at [784, 693] on button "Next" at bounding box center [784, 700] width 73 height 33
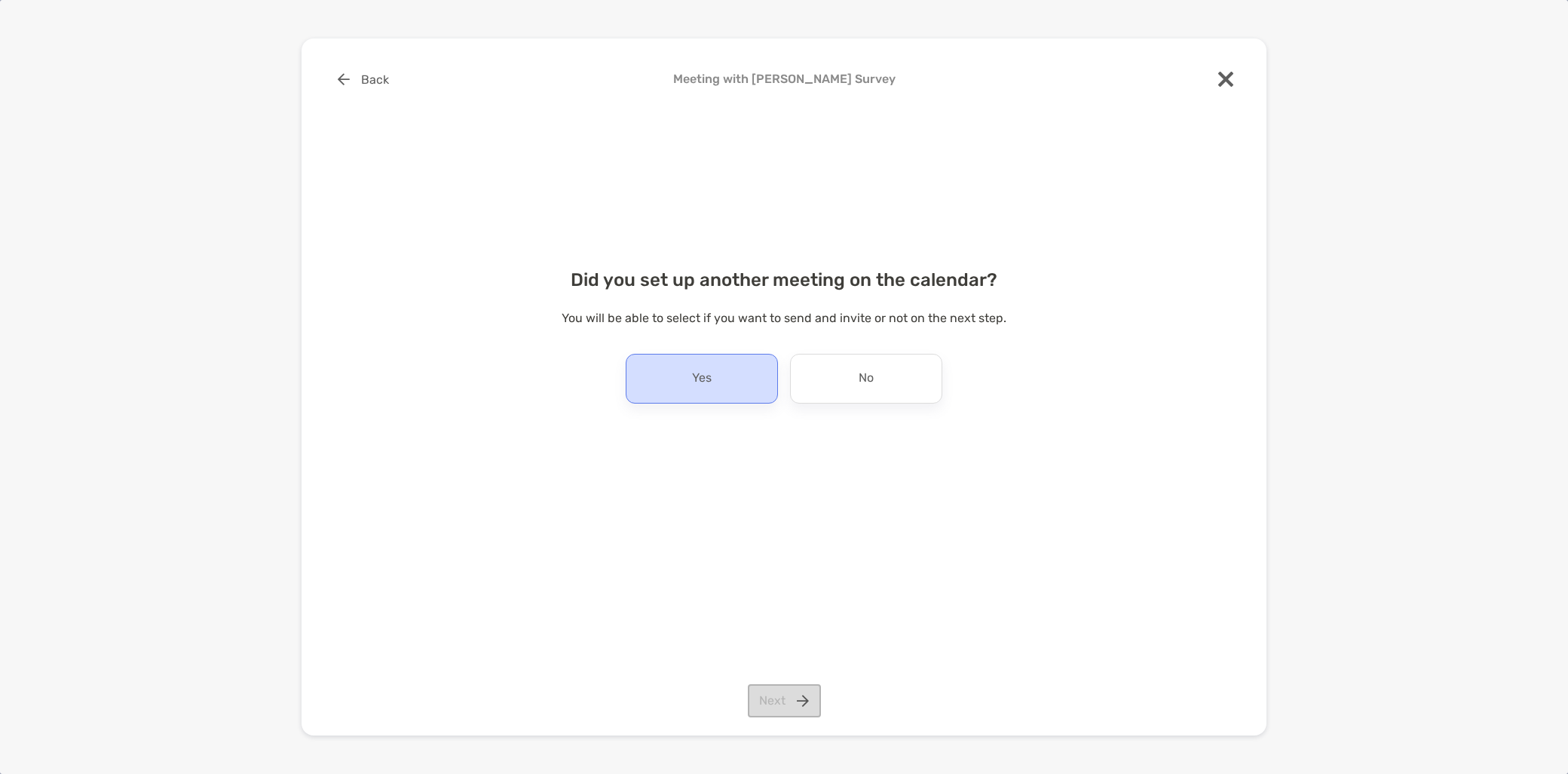
click at [725, 398] on div "Yes" at bounding box center [702, 378] width 152 height 50
click at [804, 706] on button "Next" at bounding box center [784, 700] width 73 height 33
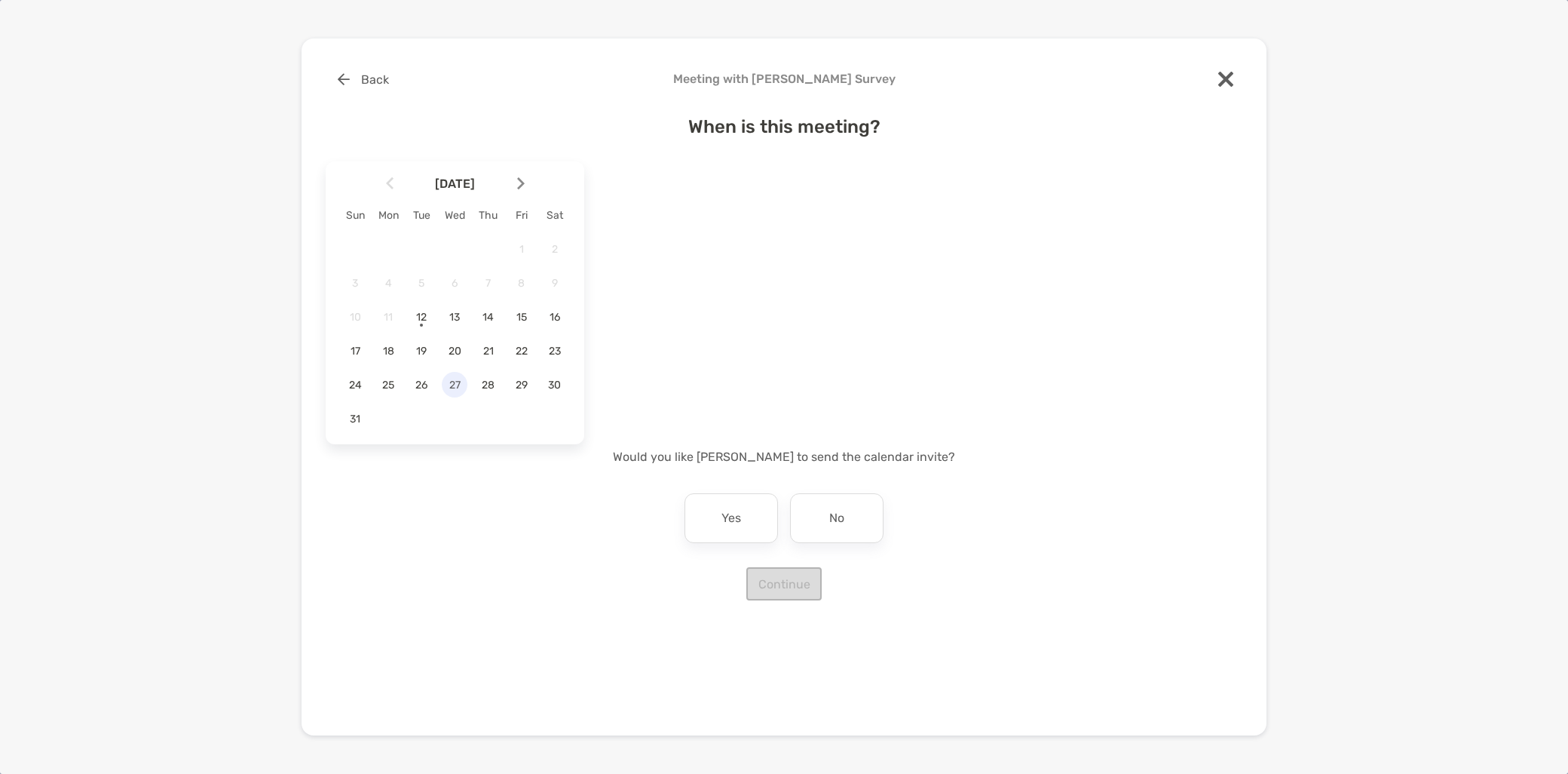
click at [458, 387] on span "27" at bounding box center [454, 385] width 26 height 13
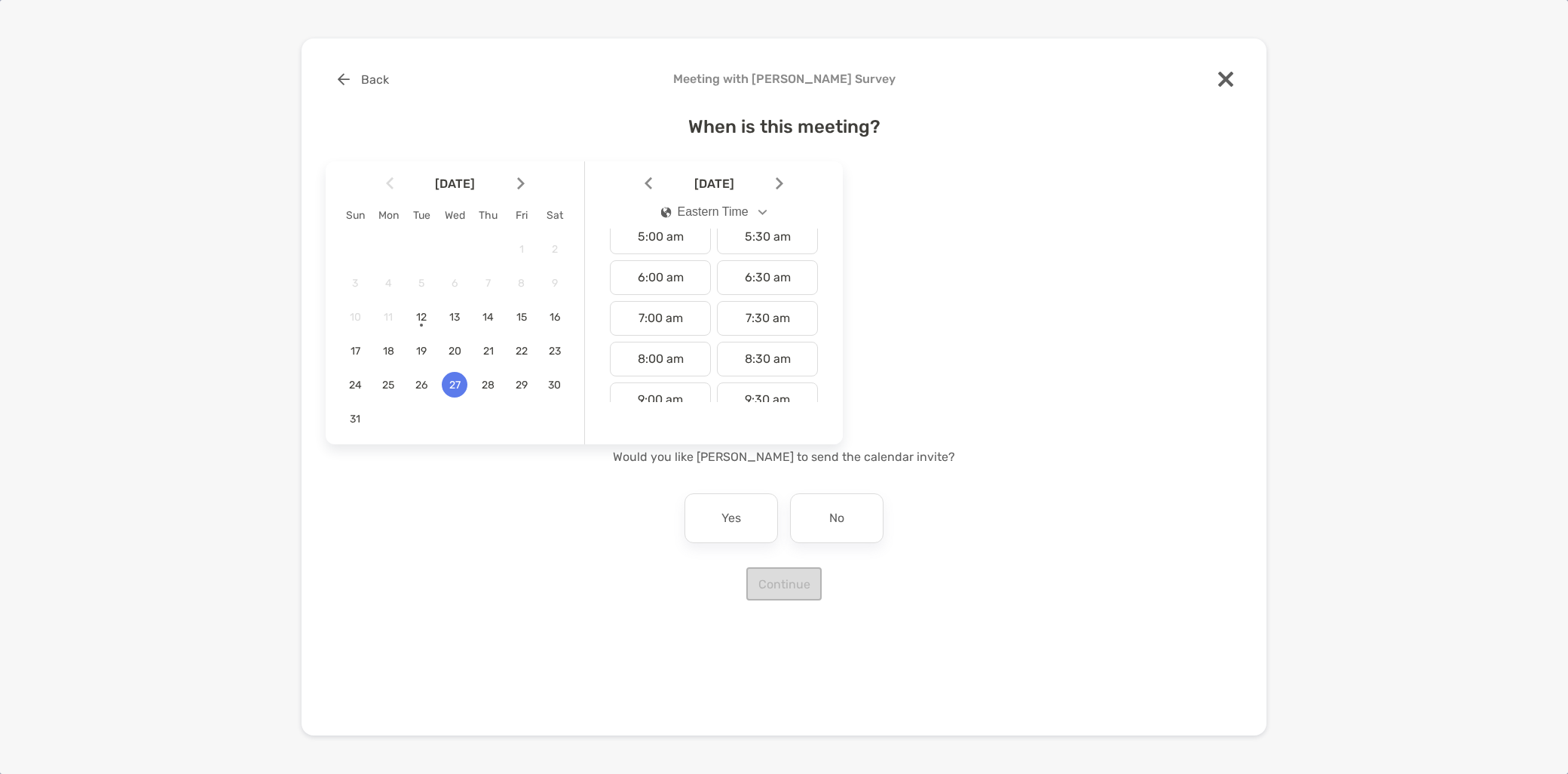
scroll to position [251, 0]
click at [664, 322] on div "8:00 am" at bounding box center [660, 320] width 101 height 35
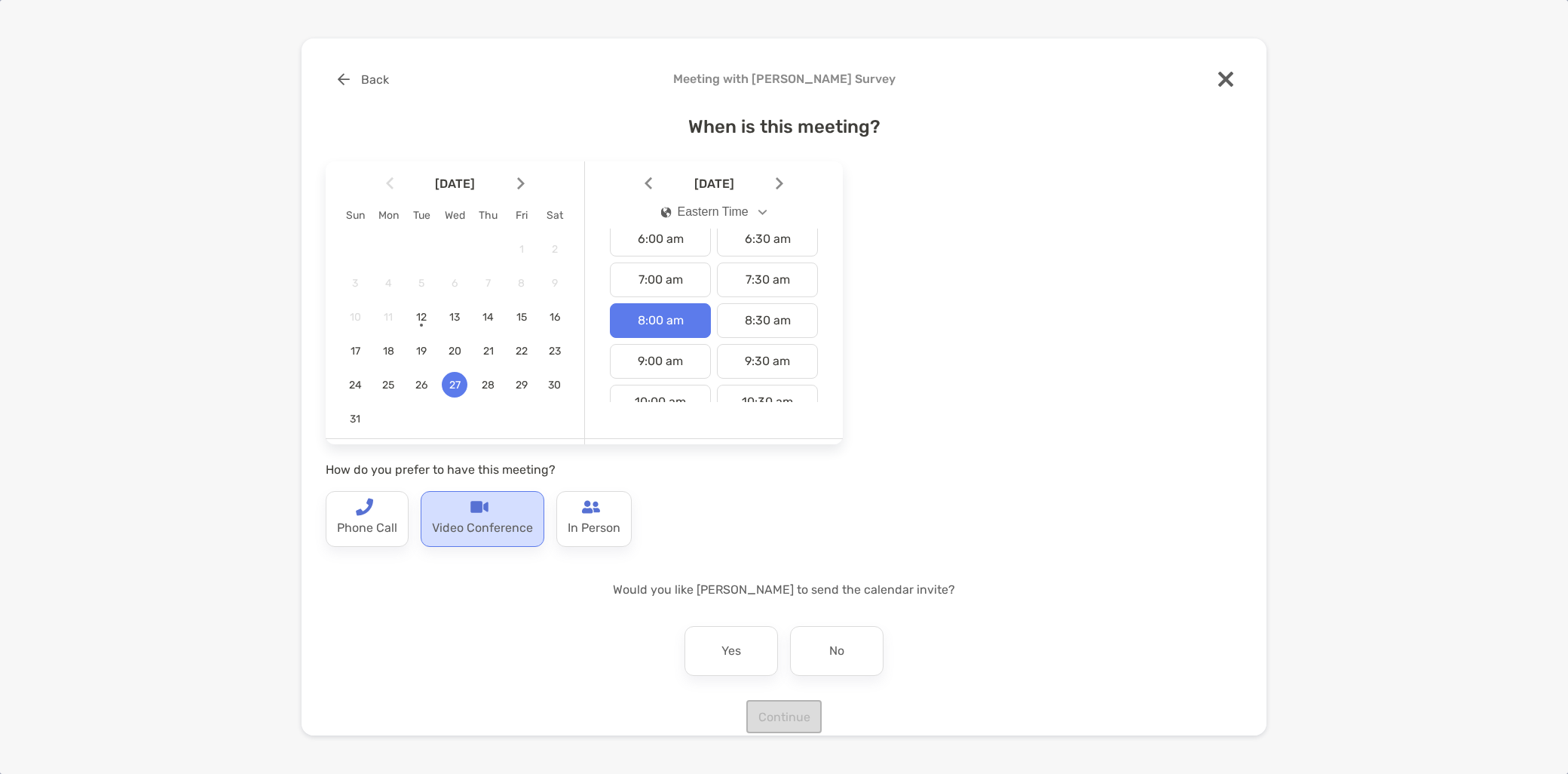
click at [463, 528] on p "Video Conference" at bounding box center [482, 528] width 101 height 24
click at [848, 646] on div "No" at bounding box center [836, 651] width 94 height 50
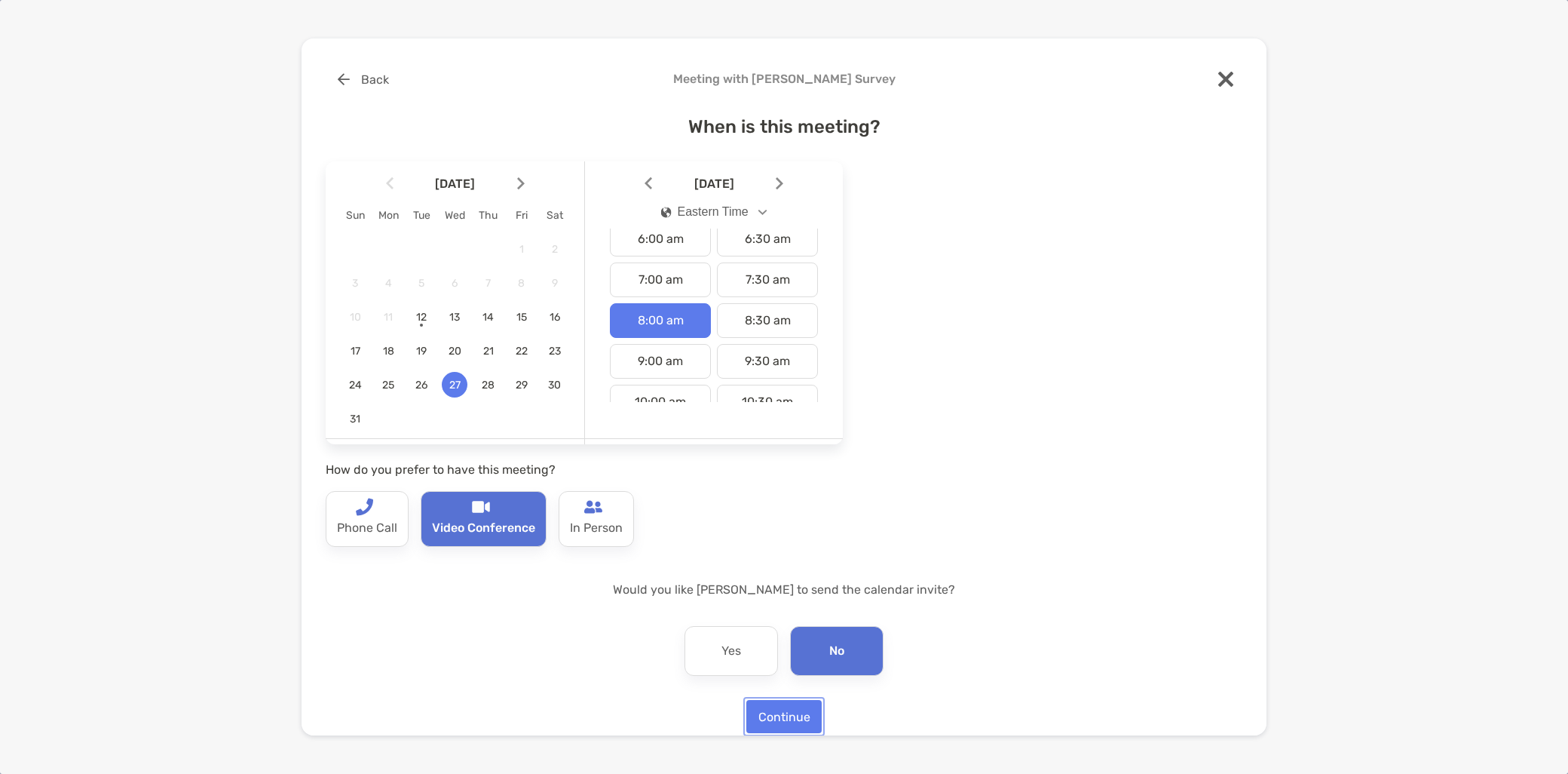
click at [788, 712] on button "Continue" at bounding box center [784, 716] width 75 height 33
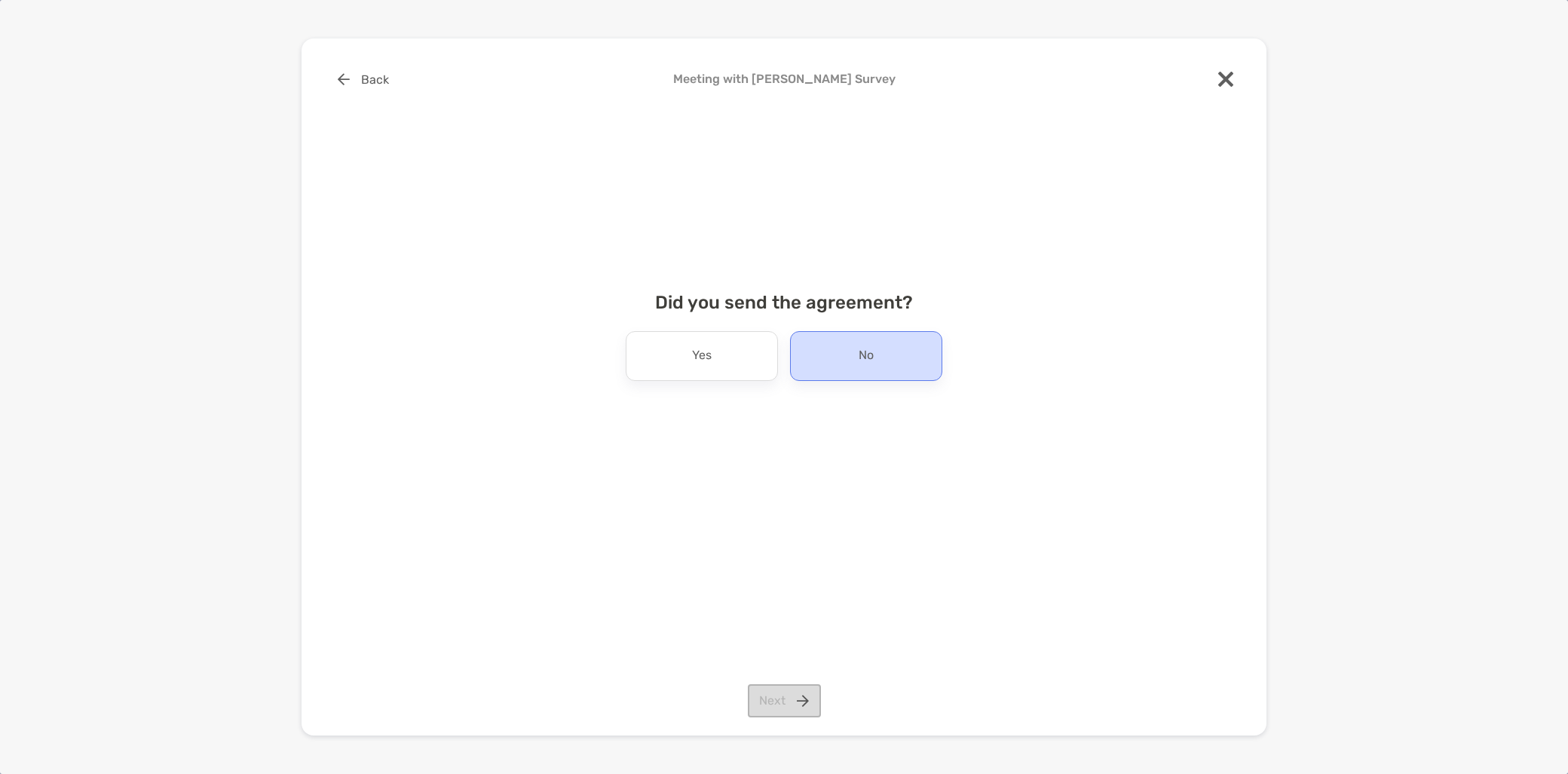
click at [834, 372] on div "No" at bounding box center [866, 356] width 152 height 50
click at [788, 703] on button "Next" at bounding box center [784, 700] width 73 height 33
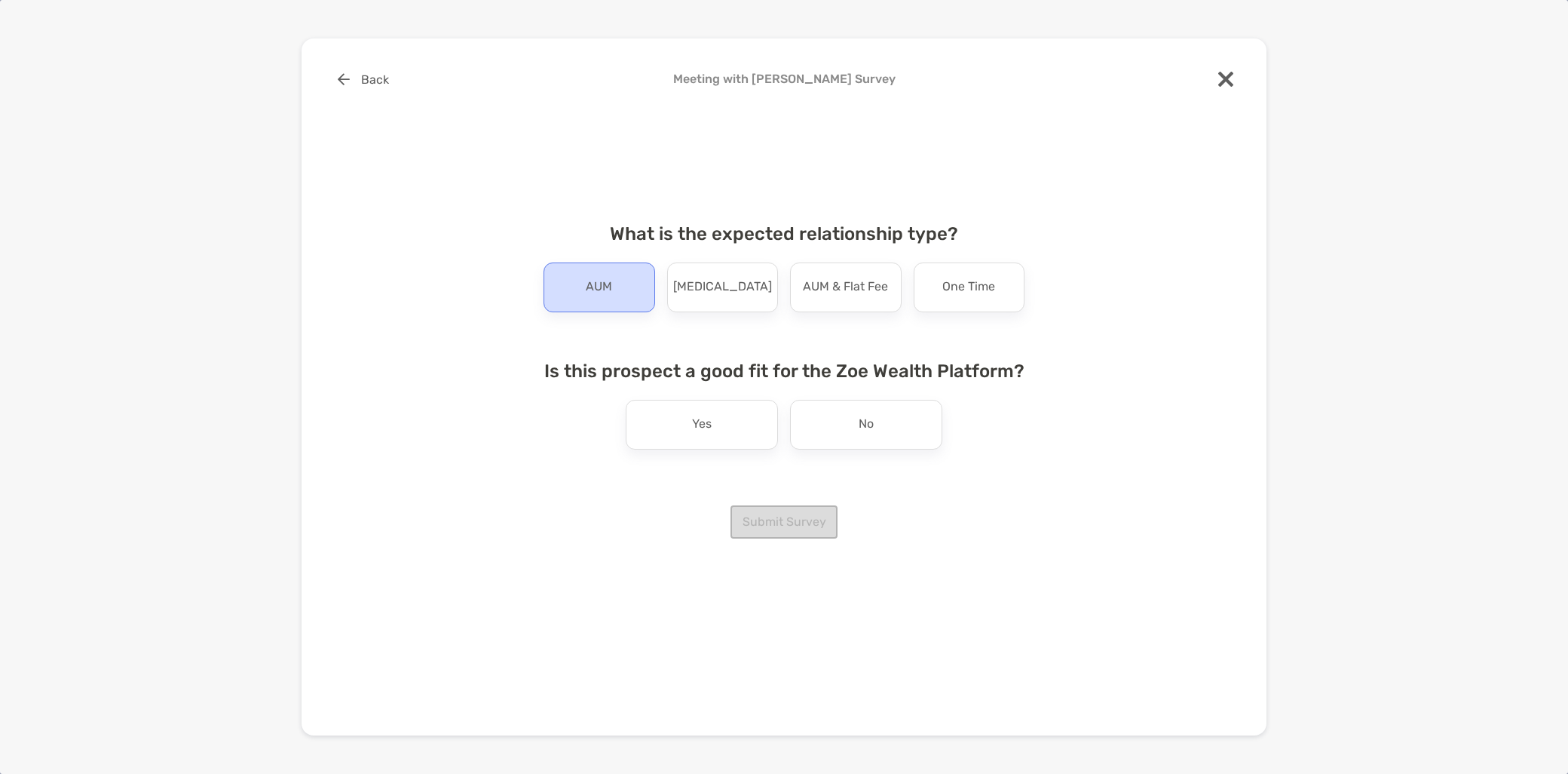
click at [581, 302] on div "AUM" at bounding box center [599, 287] width 112 height 50
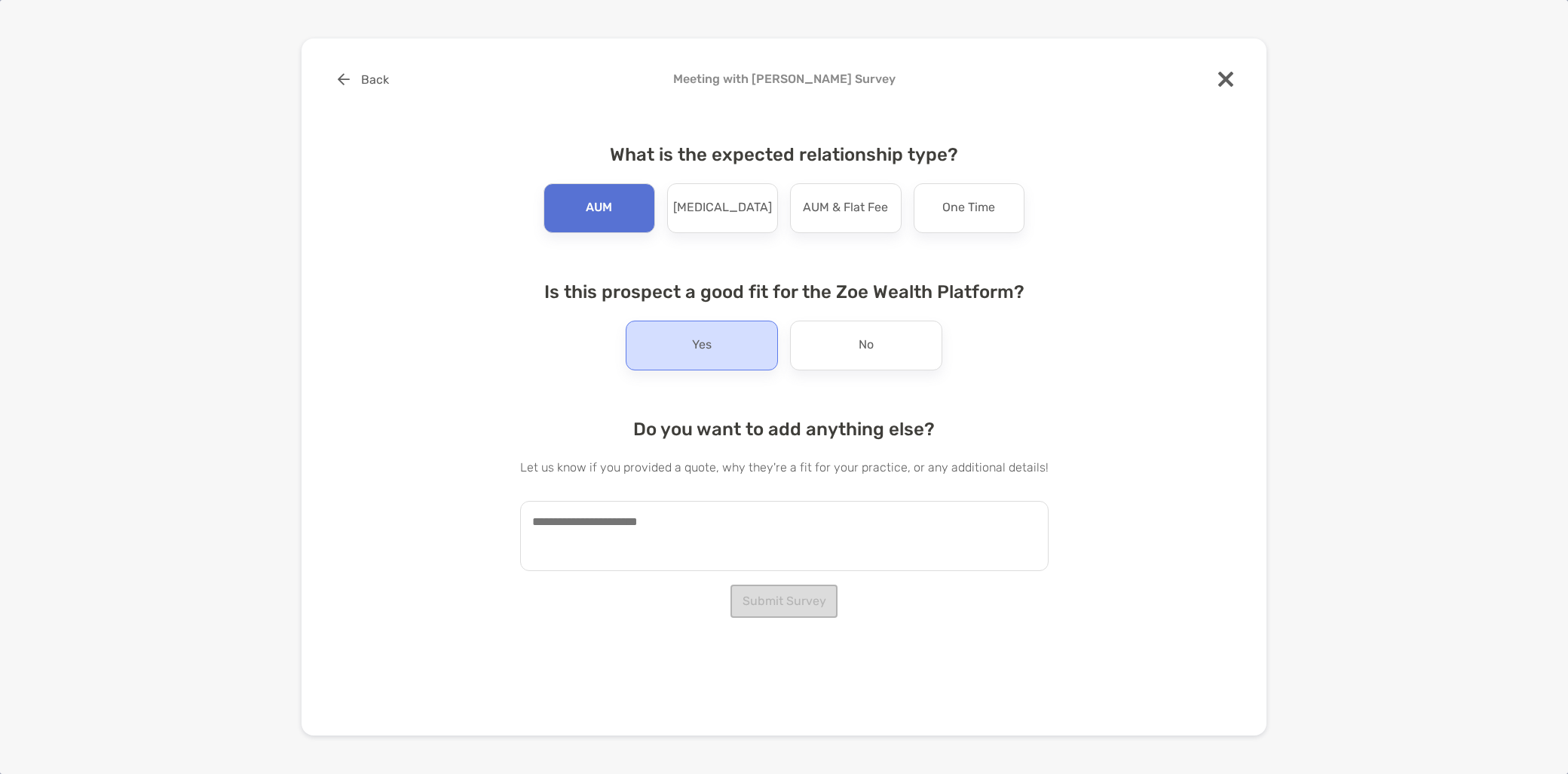
click at [672, 354] on div "Yes" at bounding box center [702, 345] width 152 height 50
click at [613, 555] on textarea at bounding box center [784, 536] width 529 height 70
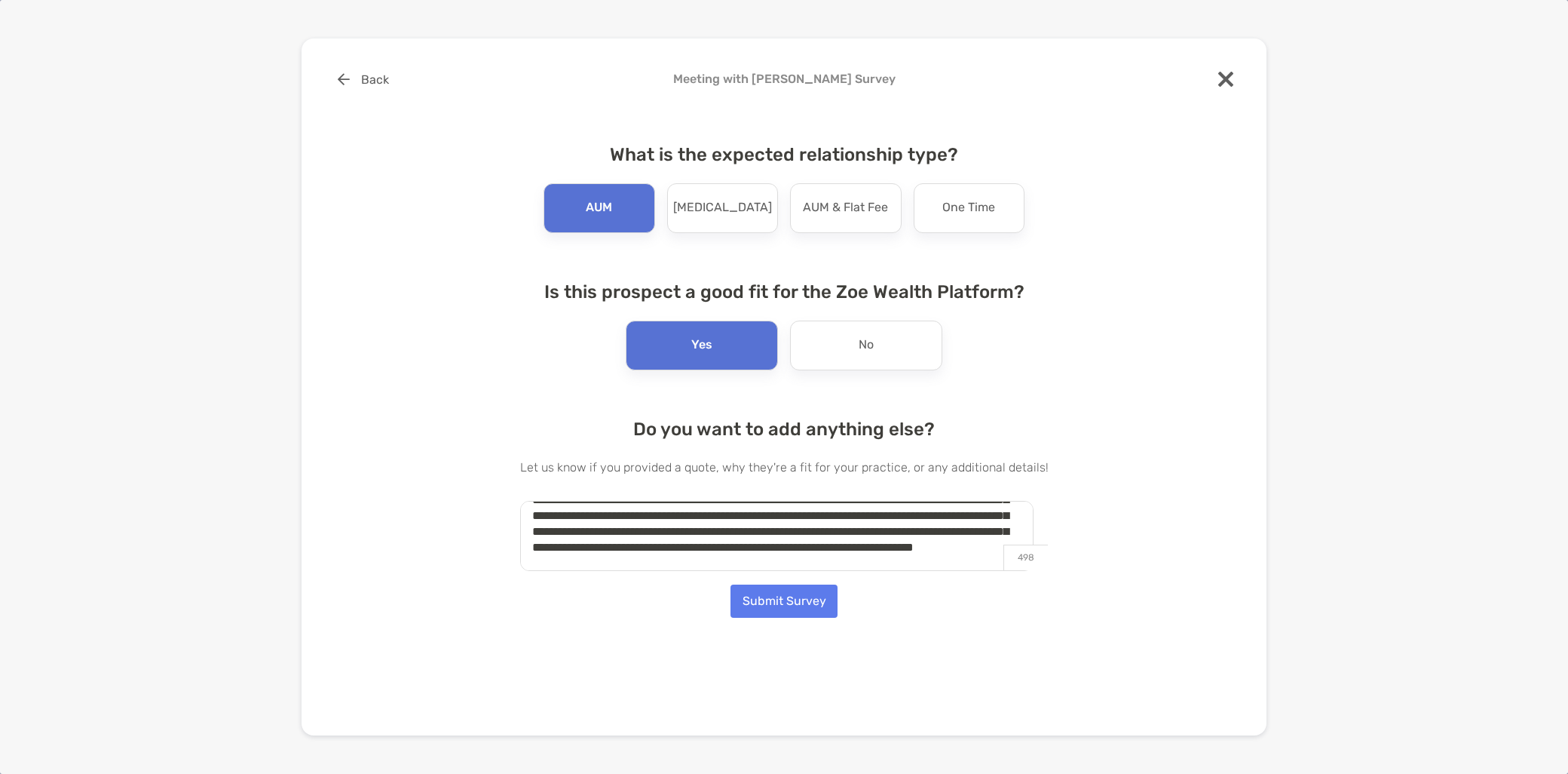
scroll to position [54, 0]
type textarea "**********"
click at [795, 608] on button "Submit Survey" at bounding box center [784, 600] width 107 height 33
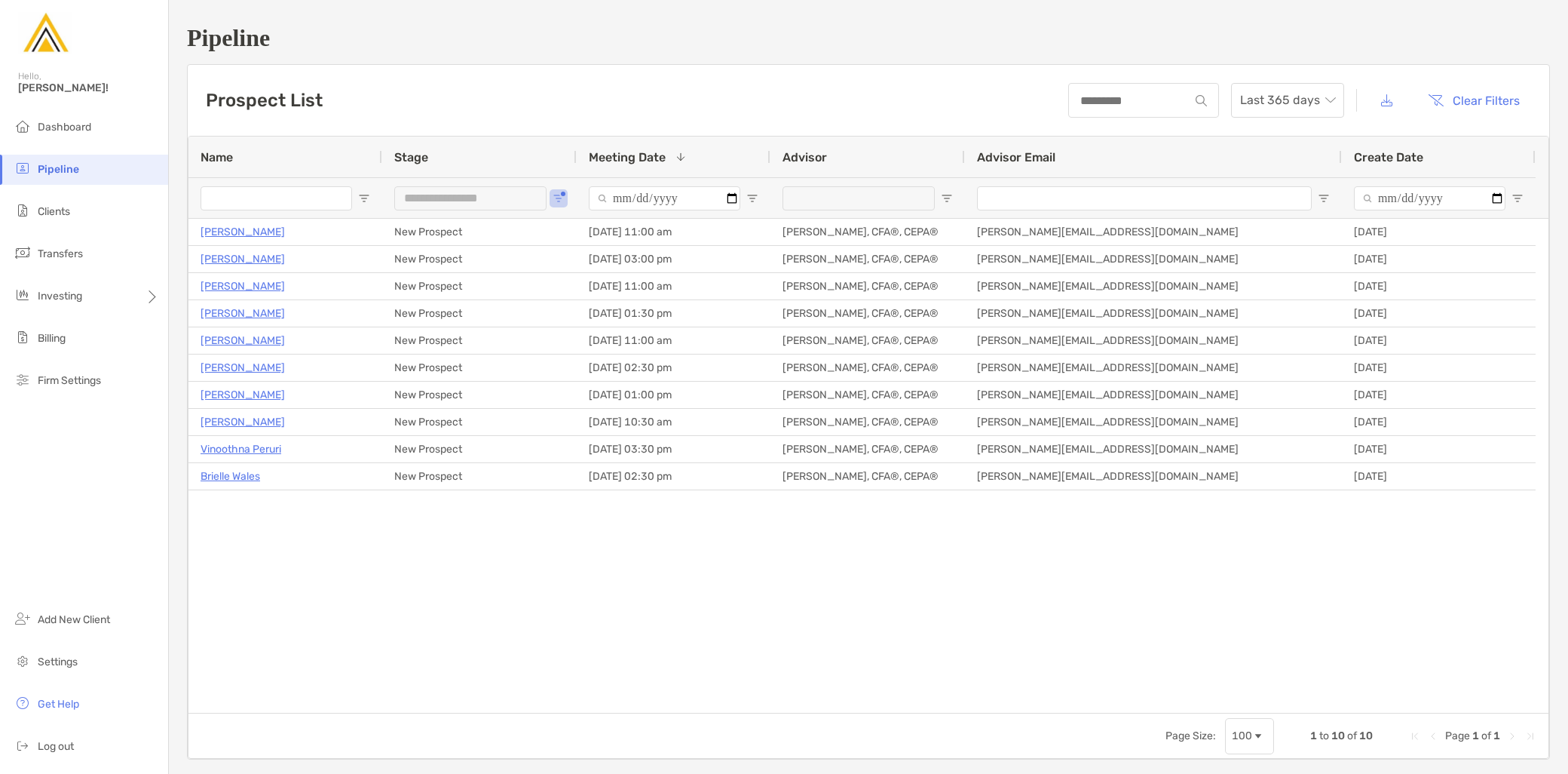
click at [566, 194] on div "**********" at bounding box center [479, 198] width 194 height 41
click at [562, 194] on button "Open Filter Menu" at bounding box center [558, 198] width 12 height 12
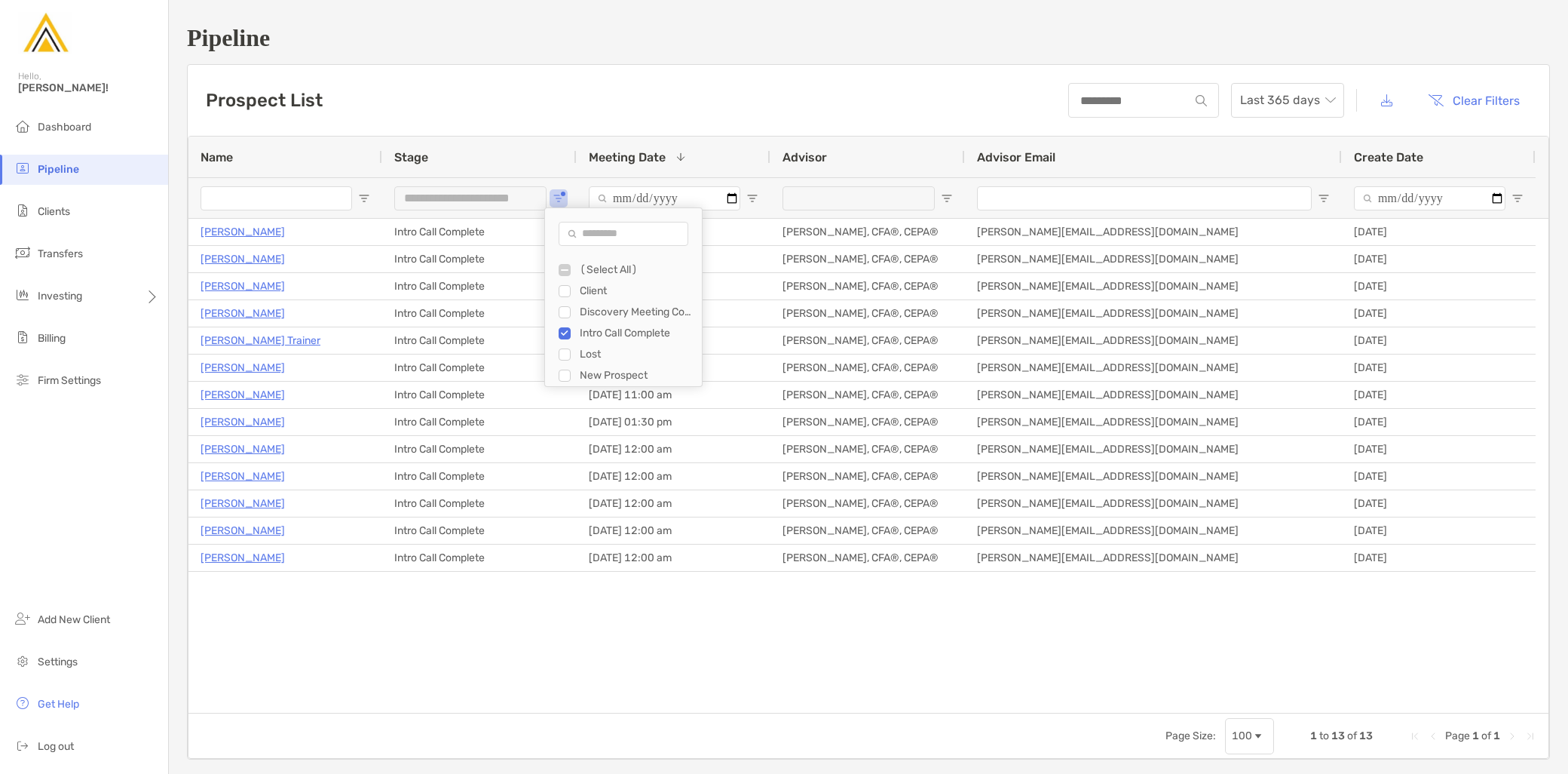
click at [562, 326] on div "Intro Call Complete" at bounding box center [631, 334] width 143 height 21
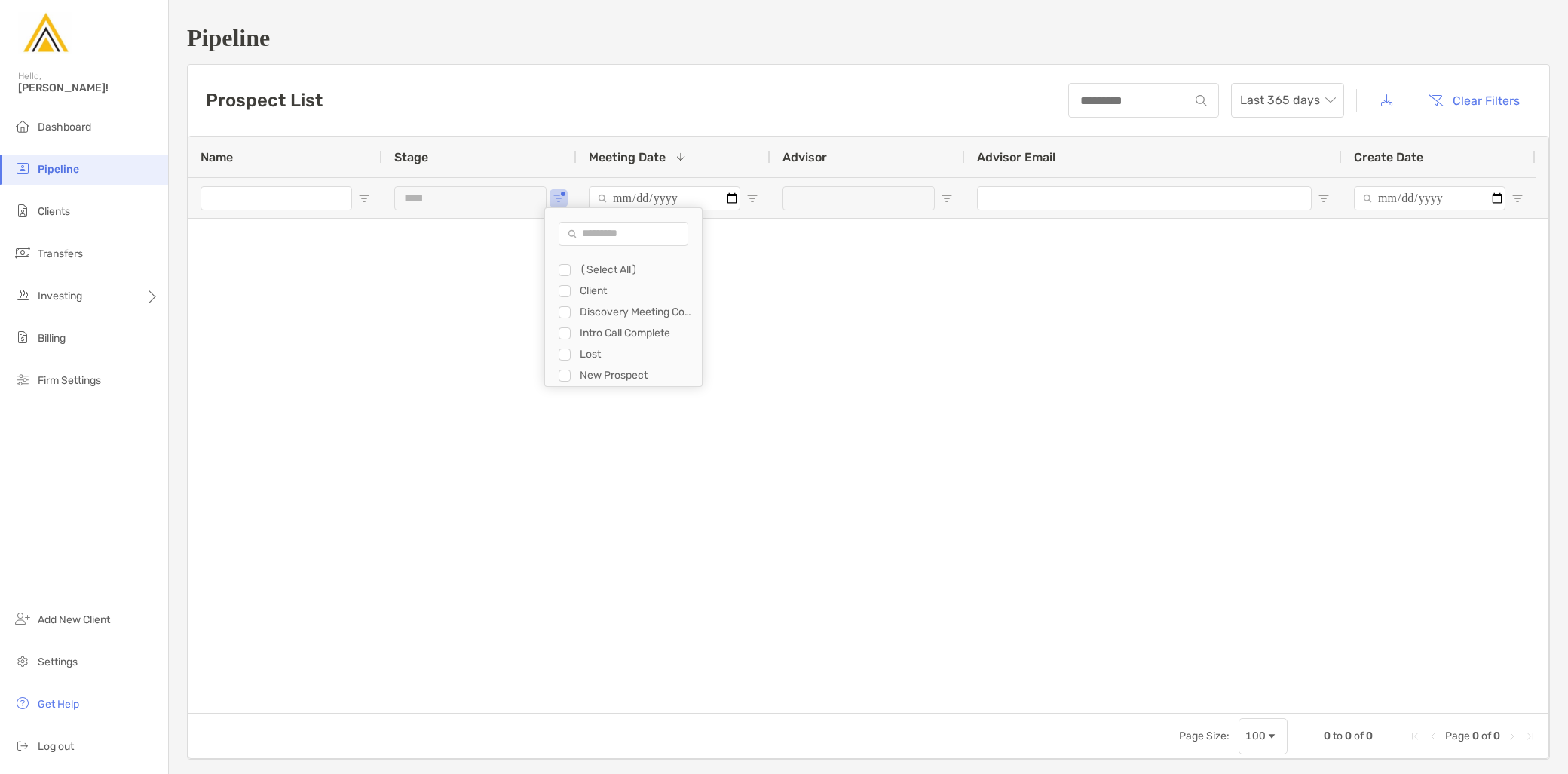
click at [570, 376] on div "Filter List" at bounding box center [564, 375] width 12 height 12
type input "**********"
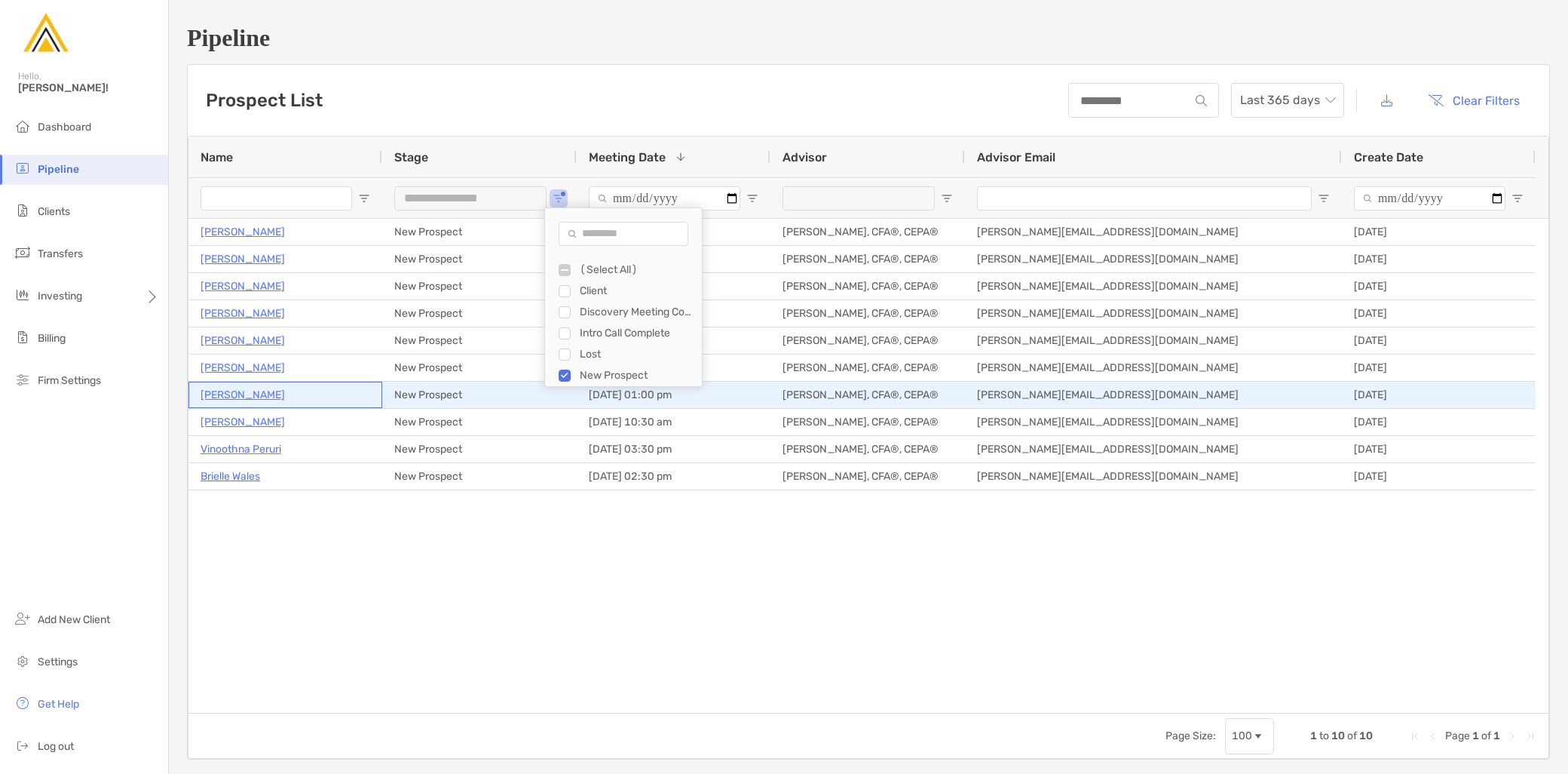
click at [252, 391] on p "[PERSON_NAME]" at bounding box center [242, 395] width 84 height 19
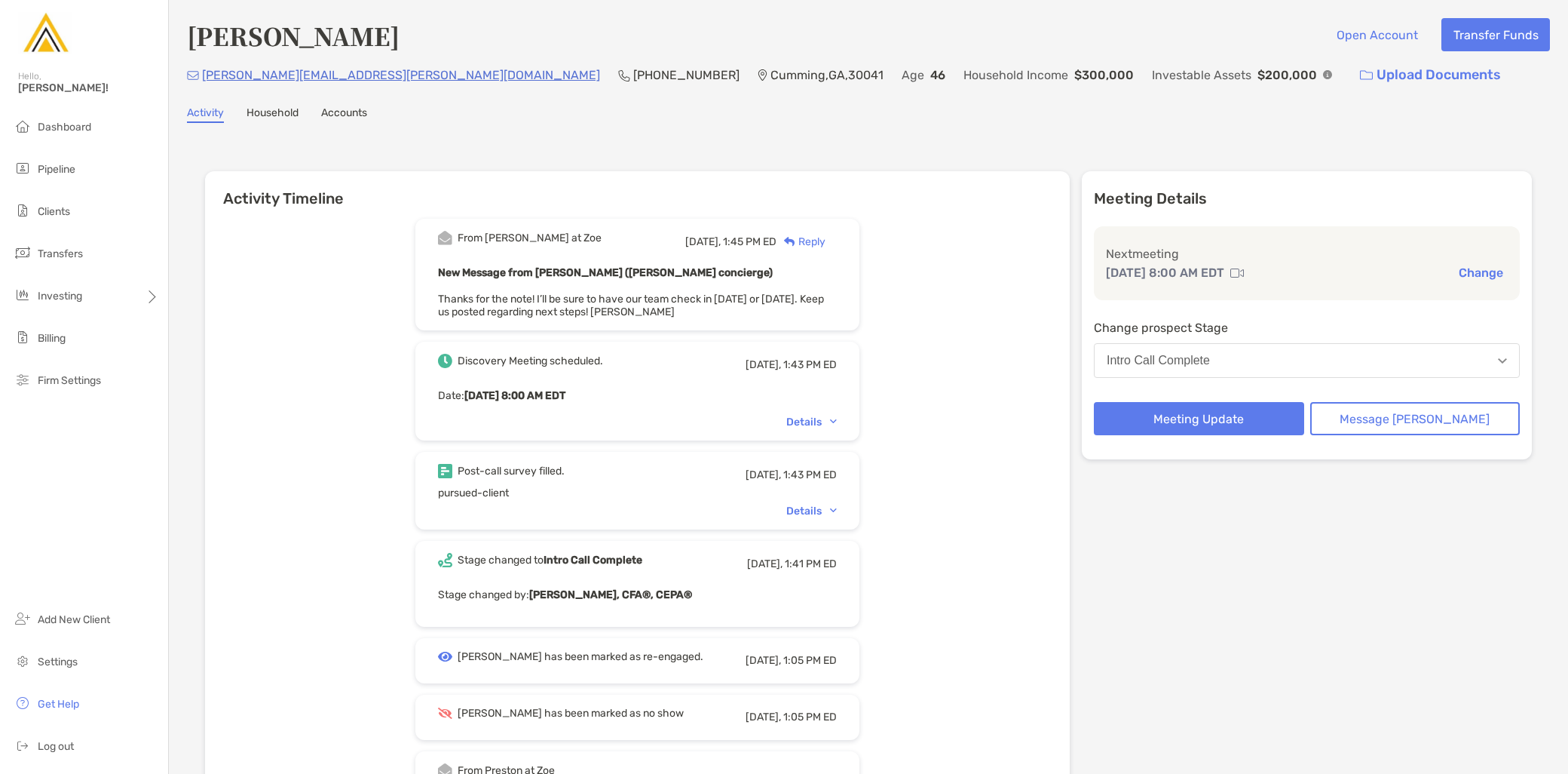
drag, startPoint x: 360, startPoint y: 39, endPoint x: 190, endPoint y: 38, distance: 170.0
click at [190, 38] on h4 "[PERSON_NAME]" at bounding box center [293, 35] width 213 height 35
drag, startPoint x: 352, startPoint y: 78, endPoint x: 204, endPoint y: 87, distance: 148.3
click at [204, 87] on div "[PERSON_NAME][EMAIL_ADDRESS][PERSON_NAME][DOMAIN_NAME] [PHONE_NUMBER] [GEOGRAPH…" at bounding box center [869, 75] width 1363 height 32
copy p "[PERSON_NAME][EMAIL_ADDRESS][PERSON_NAME][DOMAIN_NAME]"
